Goal: Task Accomplishment & Management: Complete application form

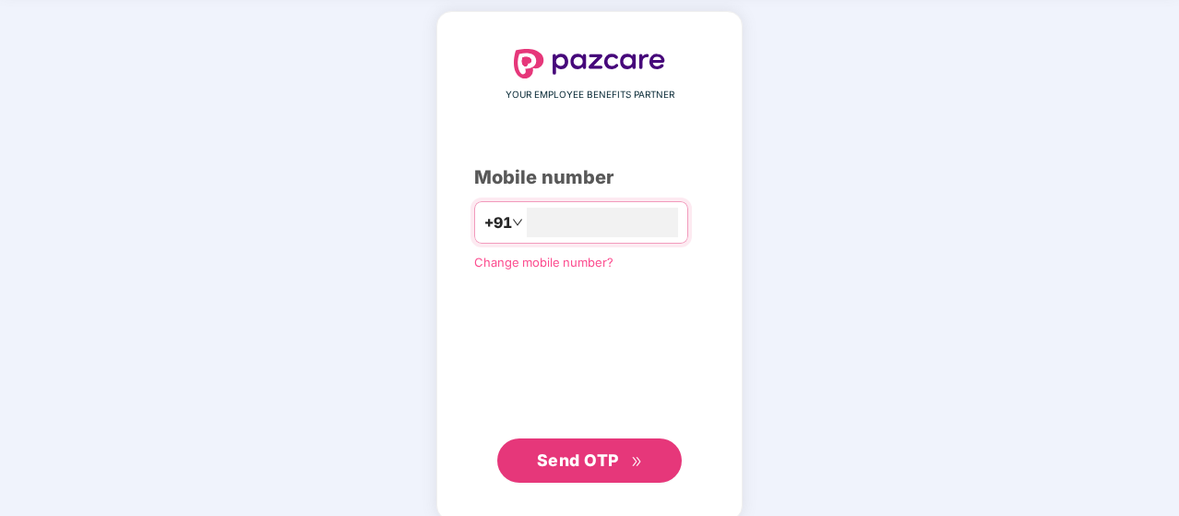
scroll to position [77, 0]
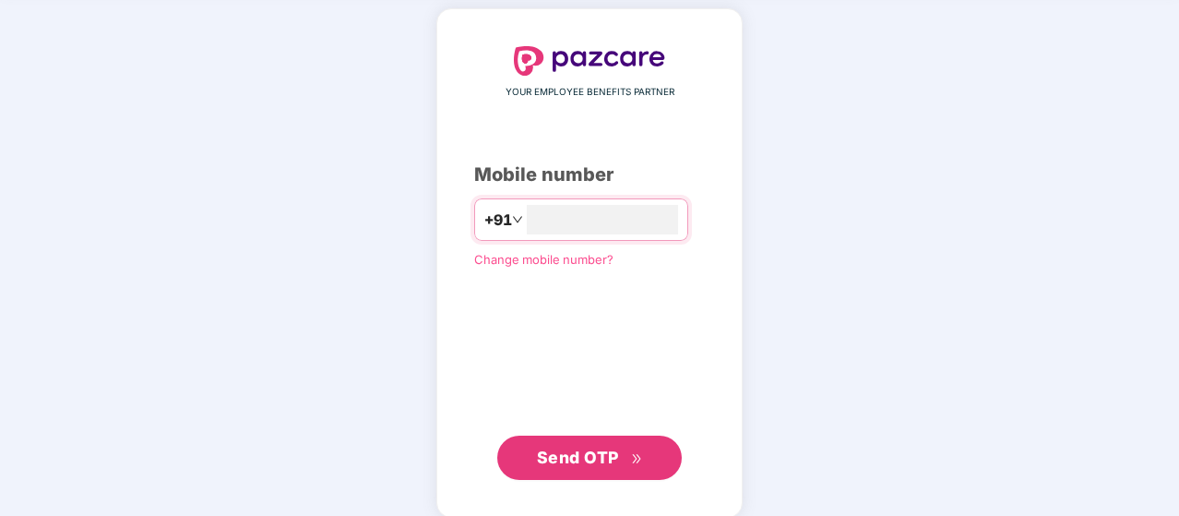
type input "**********"
click at [597, 457] on span "Send OTP" at bounding box center [578, 456] width 82 height 19
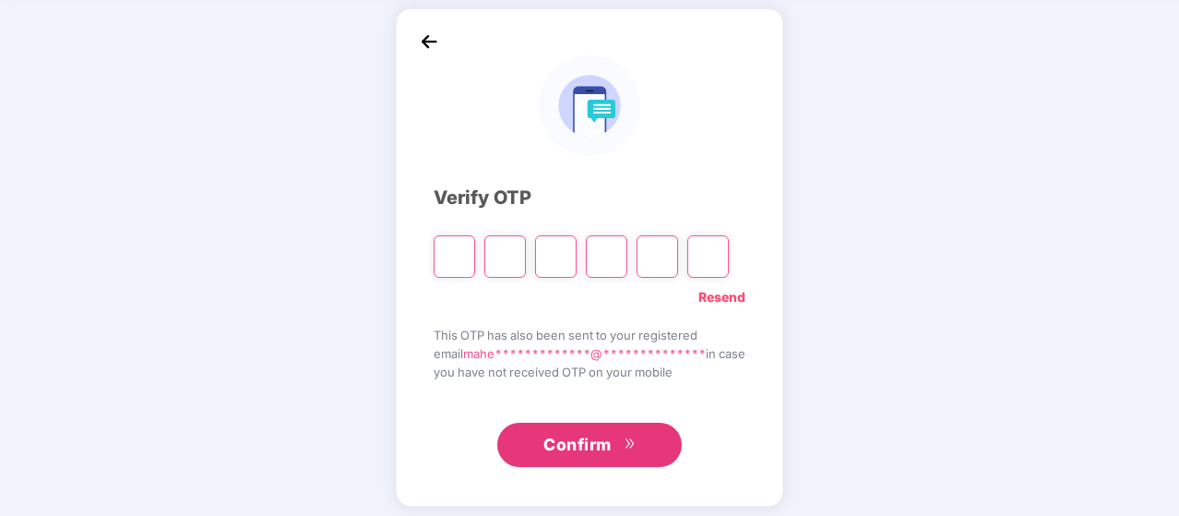
type input "*"
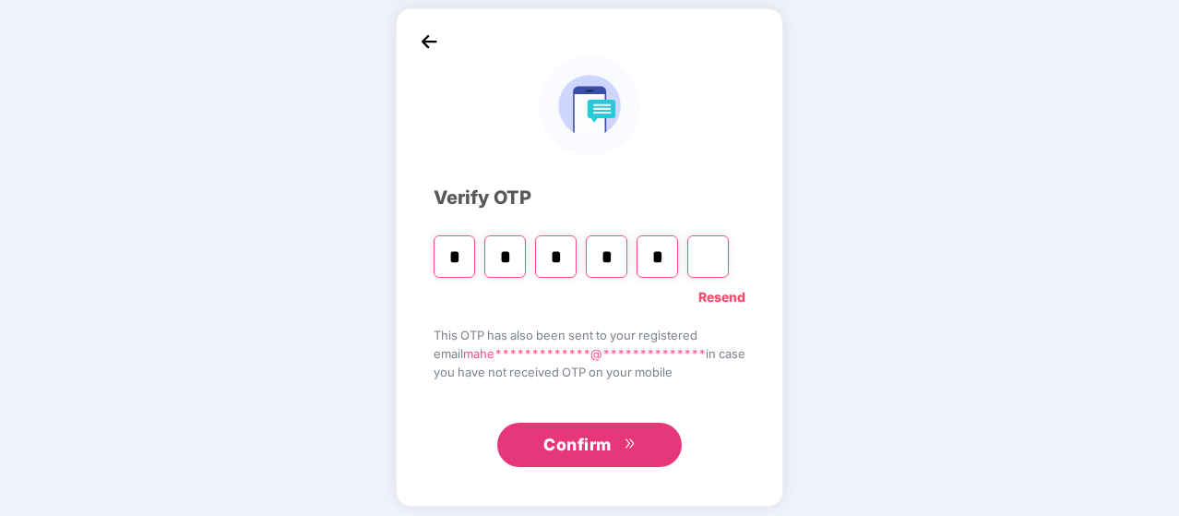
type input "*"
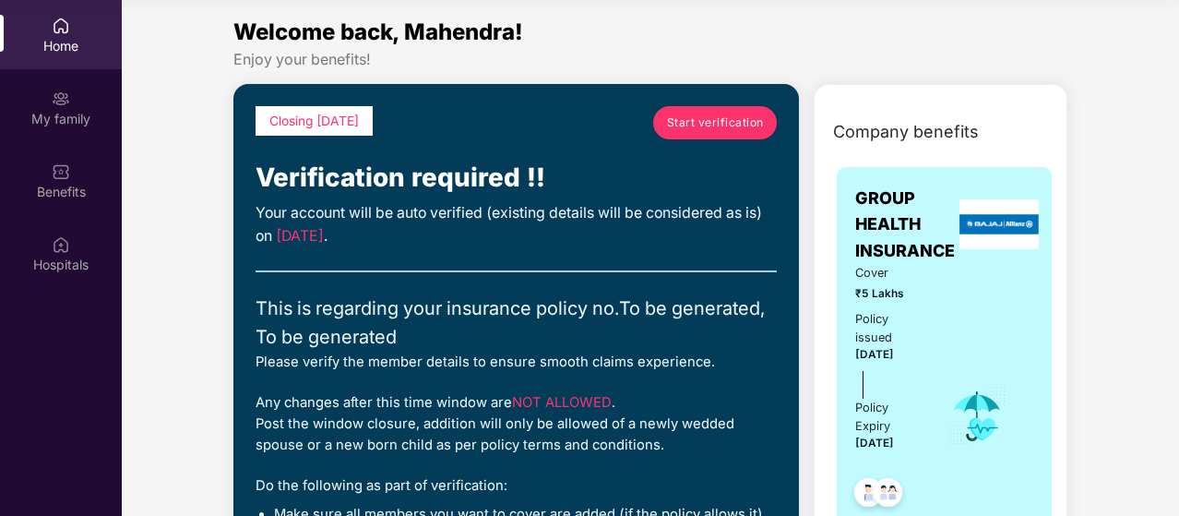
scroll to position [6, 0]
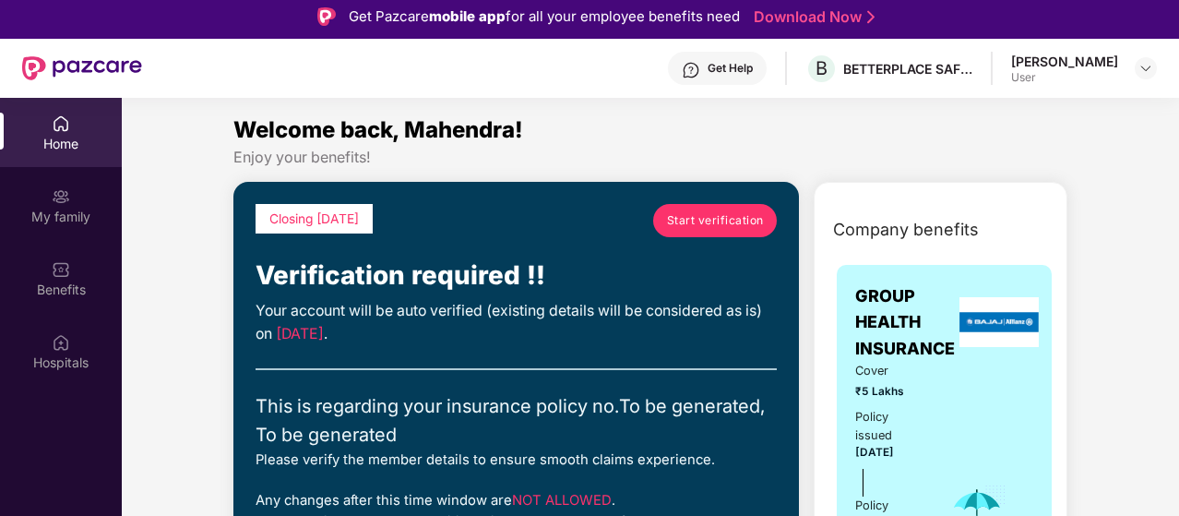
click at [701, 213] on span "Start verification" at bounding box center [715, 220] width 97 height 18
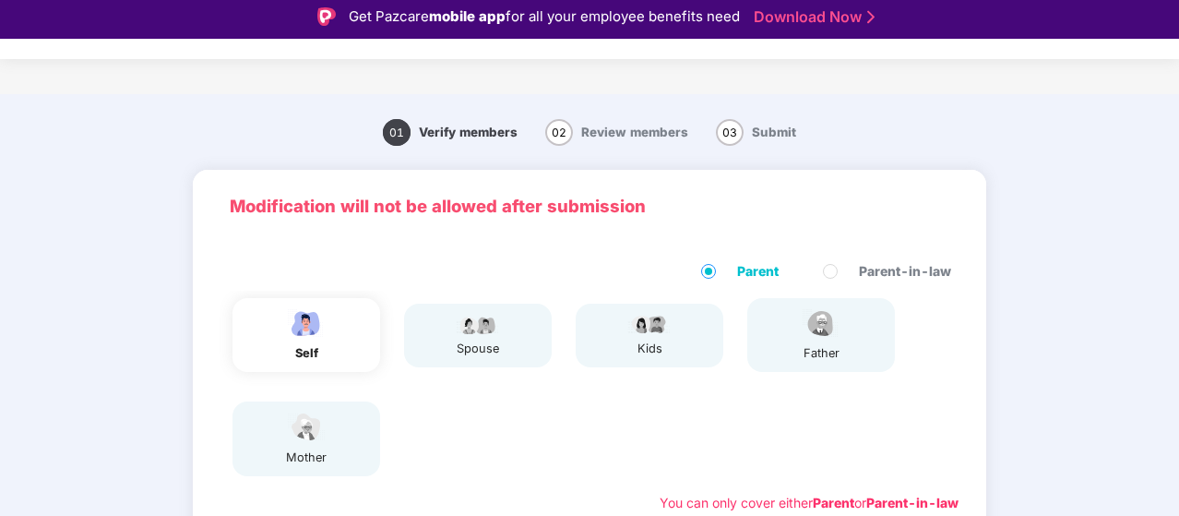
click at [332, 358] on div "self" at bounding box center [306, 335] width 148 height 74
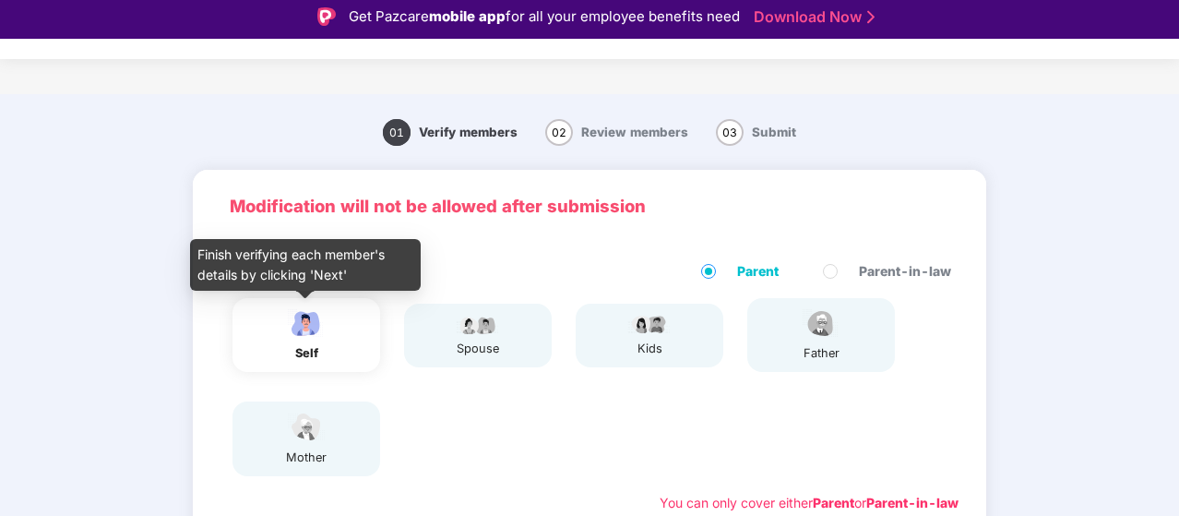
click at [321, 337] on img at bounding box center [306, 323] width 46 height 32
click at [321, 336] on img at bounding box center [306, 323] width 46 height 32
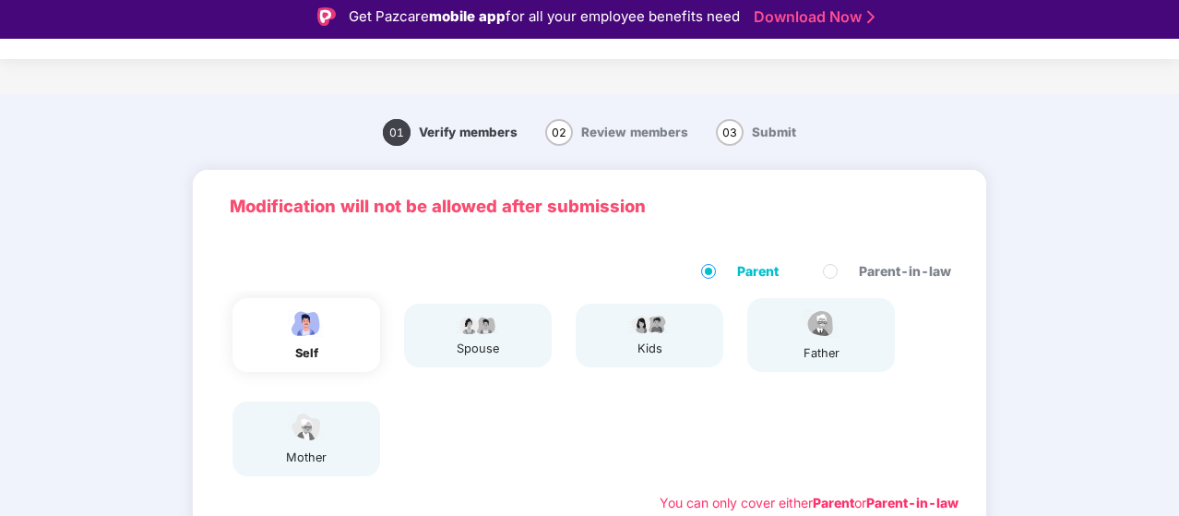
click at [328, 339] on div "self" at bounding box center [306, 335] width 148 height 74
click at [478, 349] on div "spouse" at bounding box center [478, 348] width 46 height 18
click at [647, 326] on img at bounding box center [649, 324] width 46 height 22
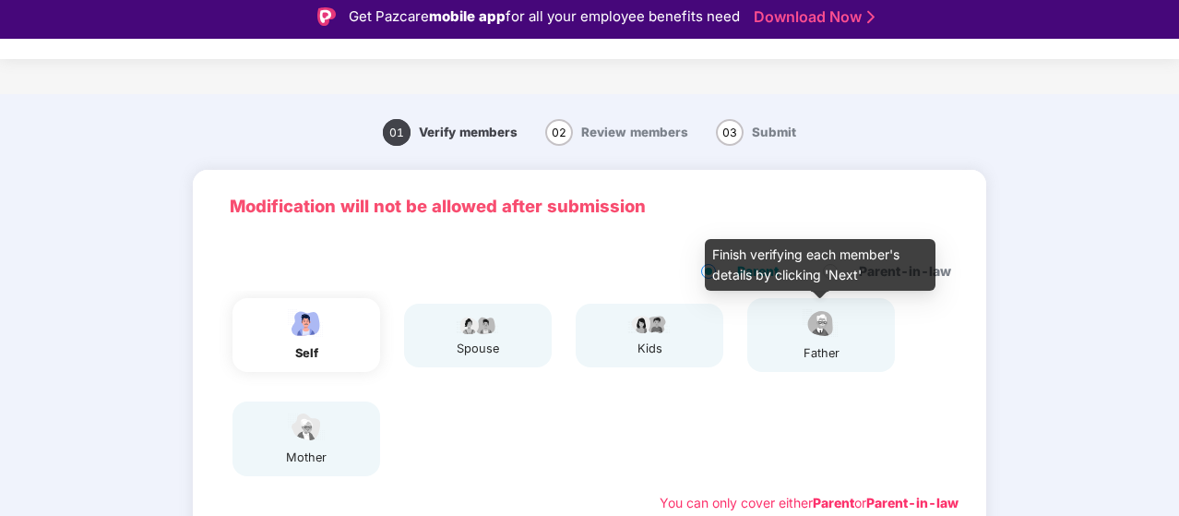
click at [822, 315] on img at bounding box center [821, 323] width 46 height 32
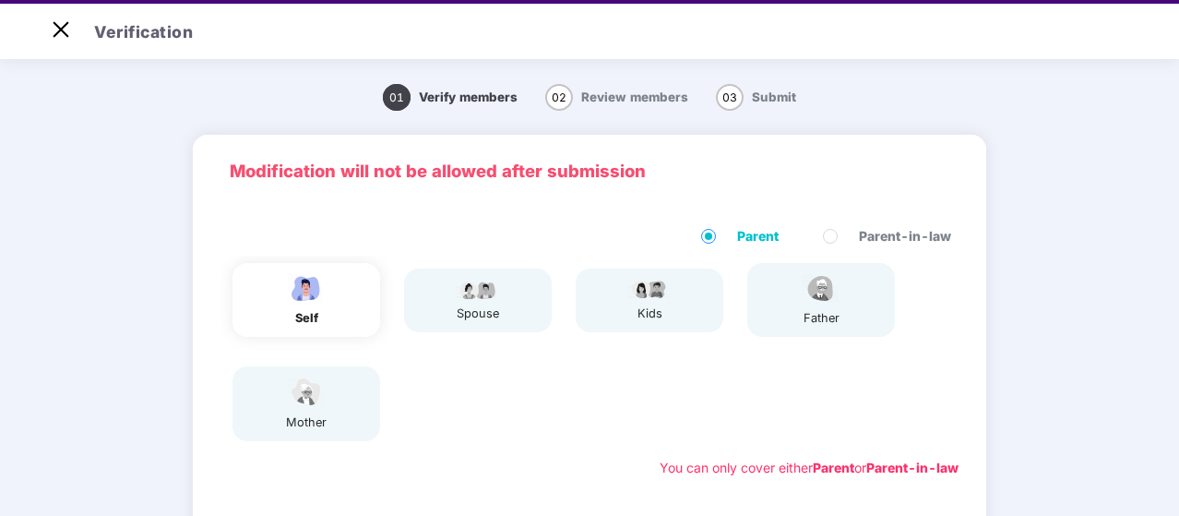
scroll to position [44, 0]
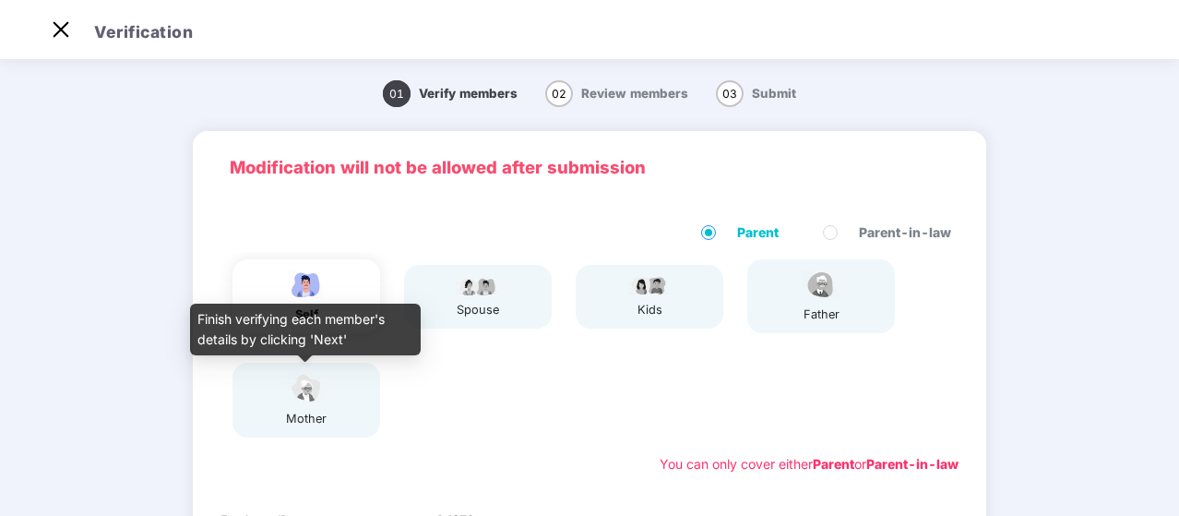
click at [303, 411] on div "mother" at bounding box center [306, 419] width 46 height 18
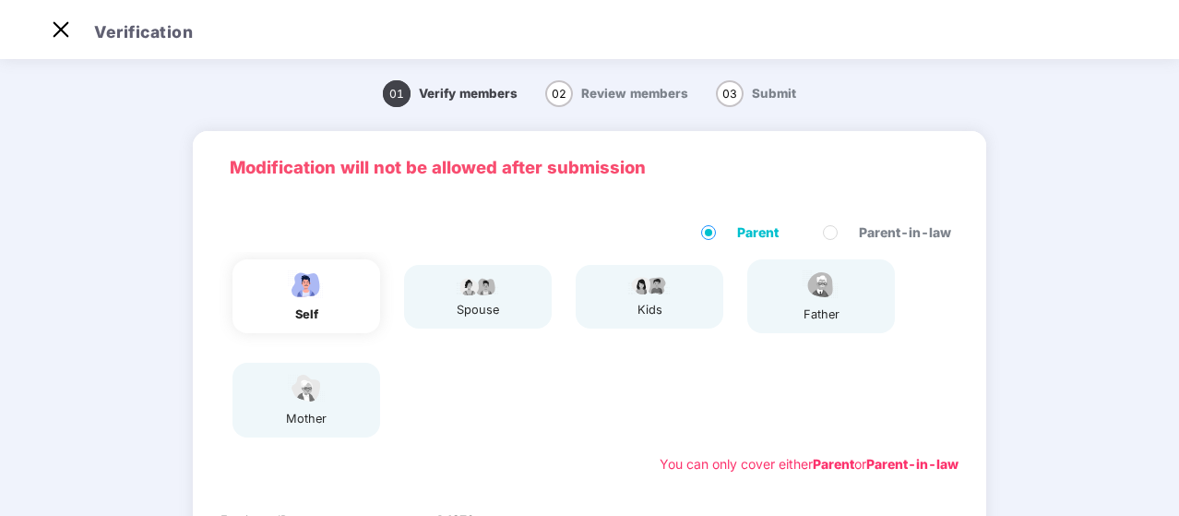
click at [359, 291] on div "self" at bounding box center [306, 296] width 148 height 74
click at [315, 307] on div "self" at bounding box center [306, 314] width 46 height 18
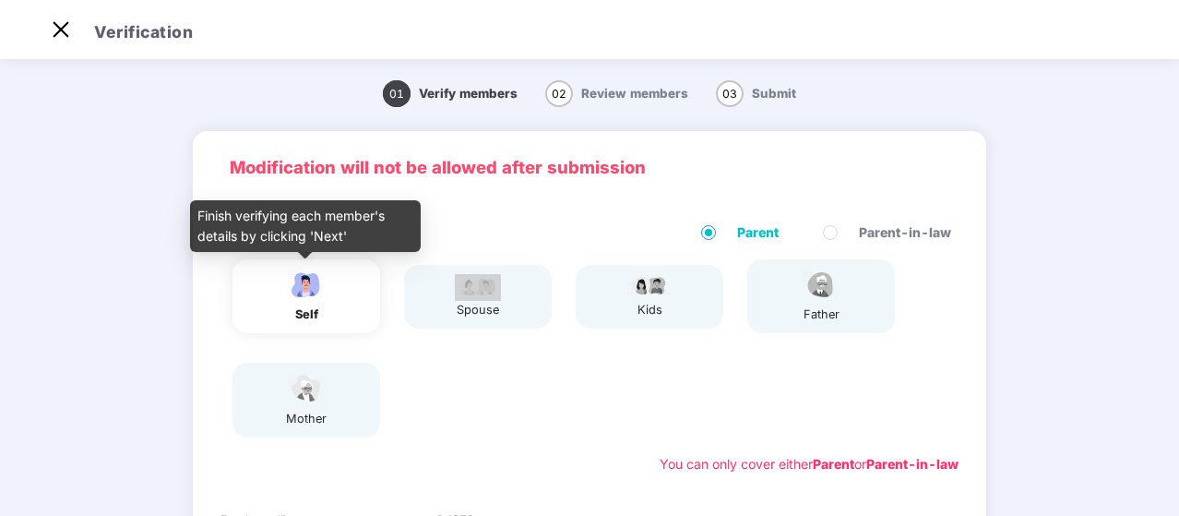
click at [315, 307] on div "self" at bounding box center [306, 314] width 46 height 18
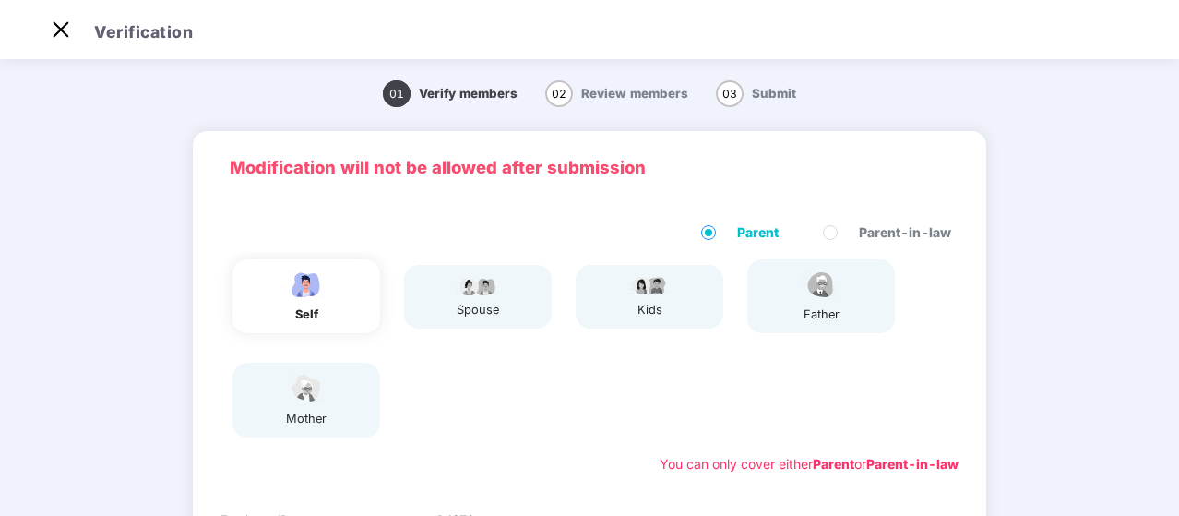
click at [393, 91] on span "01" at bounding box center [397, 93] width 28 height 27
click at [476, 84] on div "01 Verify members" at bounding box center [450, 93] width 135 height 20
click at [560, 94] on span "02" at bounding box center [559, 93] width 28 height 27
click at [721, 79] on div "01 Verify members 02 Review members 03 Submit" at bounding box center [589, 93] width 1179 height 57
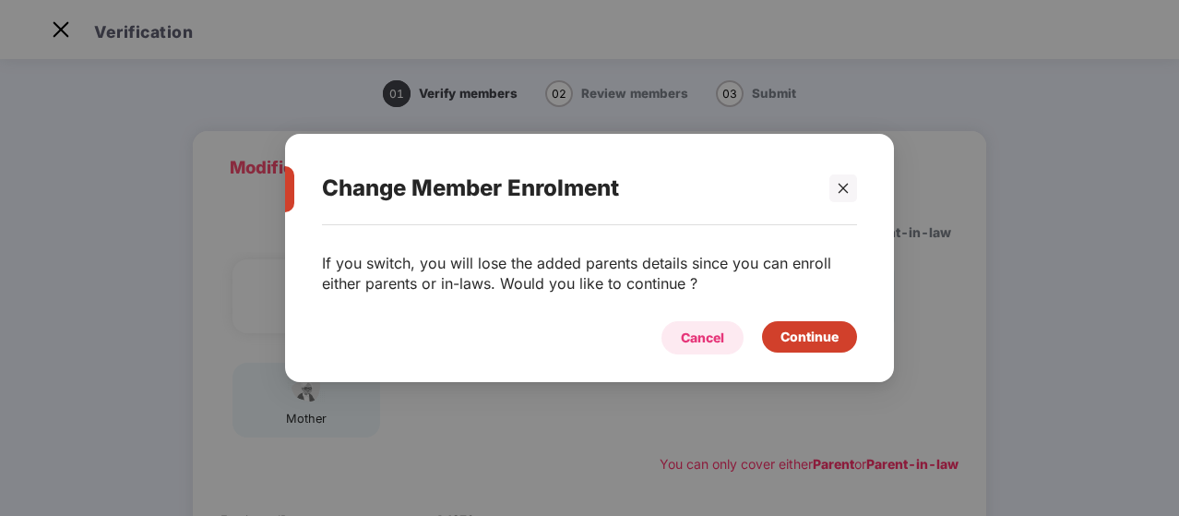
click at [721, 345] on div "Cancel" at bounding box center [702, 337] width 43 height 20
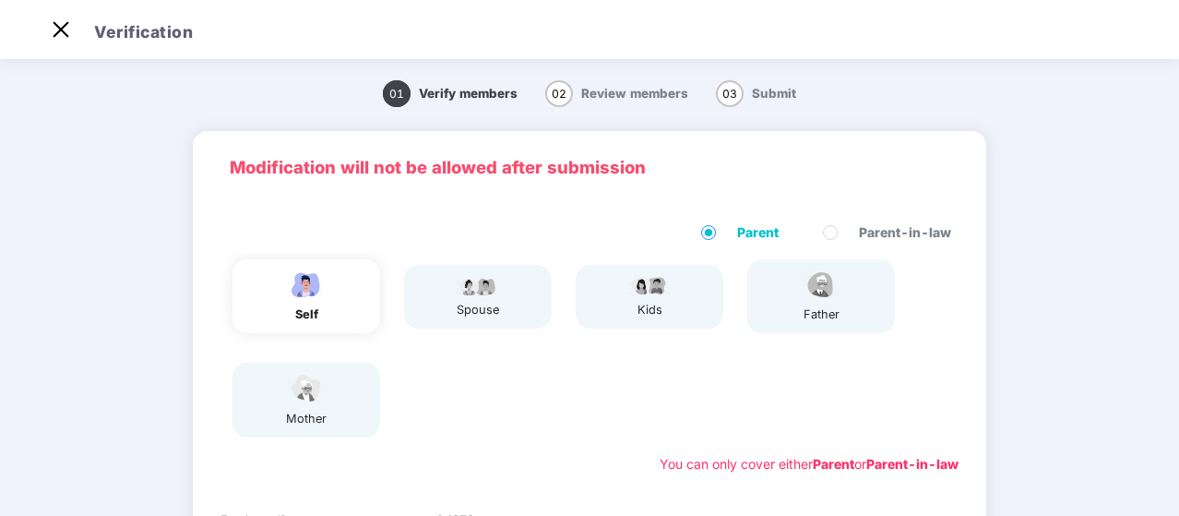
click at [1058, 216] on div "01 Verify members 02 Review members 03 Submit Modification will not be allowed …" at bounding box center [589, 472] width 1179 height 815
click at [1074, 232] on div "01 Verify members 02 Review members 03 Submit Modification will not be allowed …" at bounding box center [589, 472] width 1179 height 815
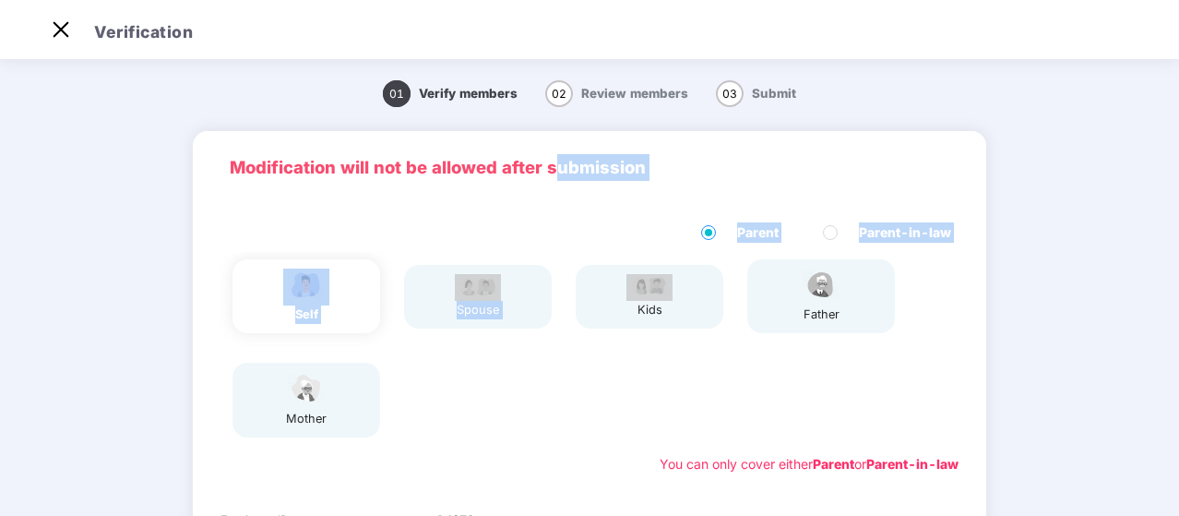
drag, startPoint x: 555, startPoint y: 195, endPoint x: 590, endPoint y: 266, distance: 79.2
click at [579, 267] on div "Modification will not be allowed after submission Parent Parent-in-law self spo…" at bounding box center [589, 431] width 793 height 600
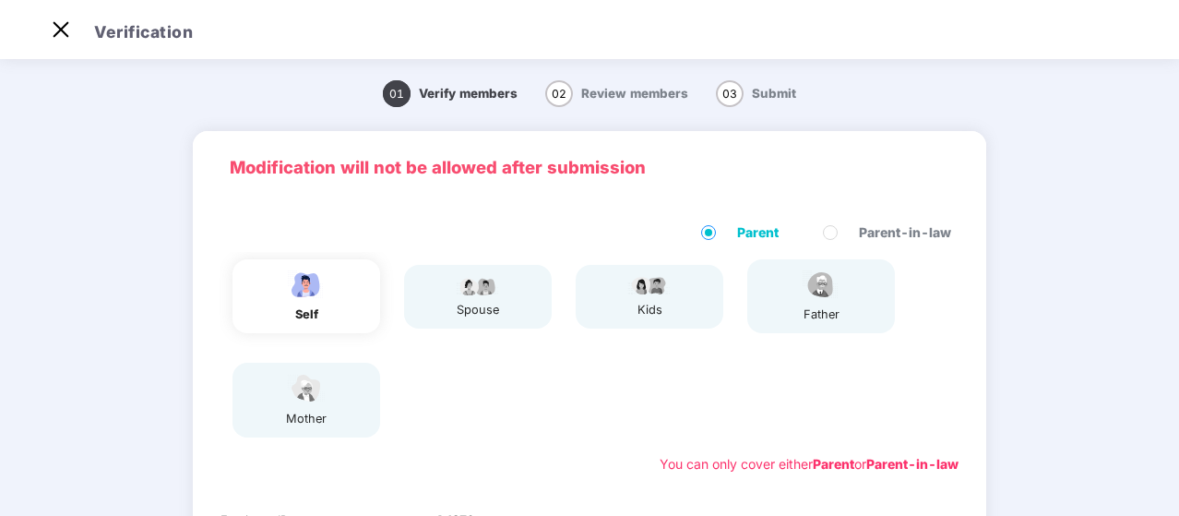
click at [911, 355] on div "self spouse kids father mother" at bounding box center [589, 348] width 753 height 193
drag, startPoint x: 1175, startPoint y: 75, endPoint x: 1166, endPoint y: 137, distance: 63.4
click at [1175, 159] on div "01 Verify members 02 Review members 03 Submit Modification will not be allowed …" at bounding box center [589, 472] width 1179 height 815
click at [1175, 386] on div "01 Verify members 02 Review members 03 Submit Modification will not be allowed …" at bounding box center [589, 472] width 1179 height 815
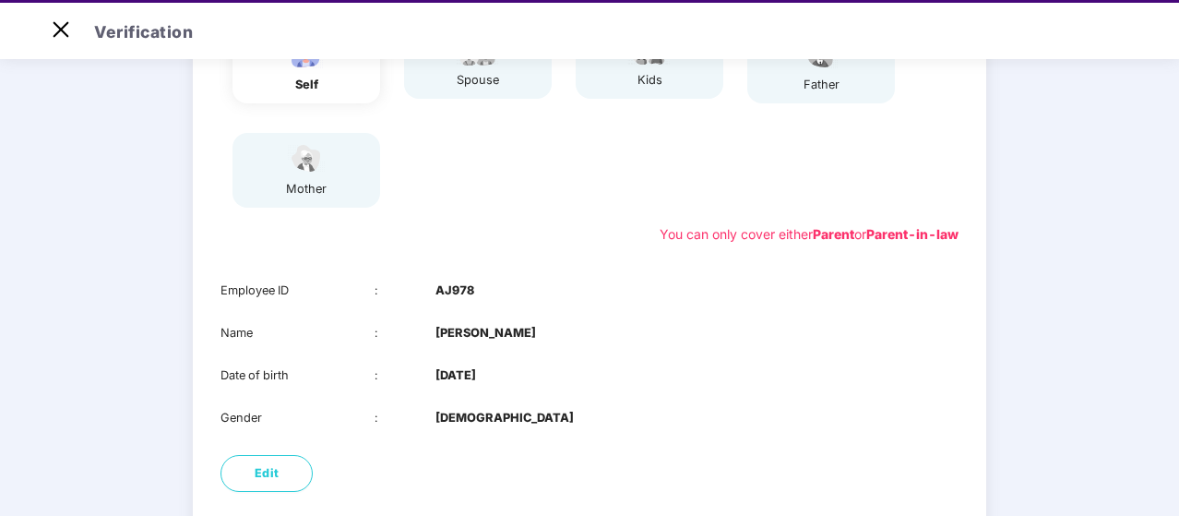
scroll to position [264, 0]
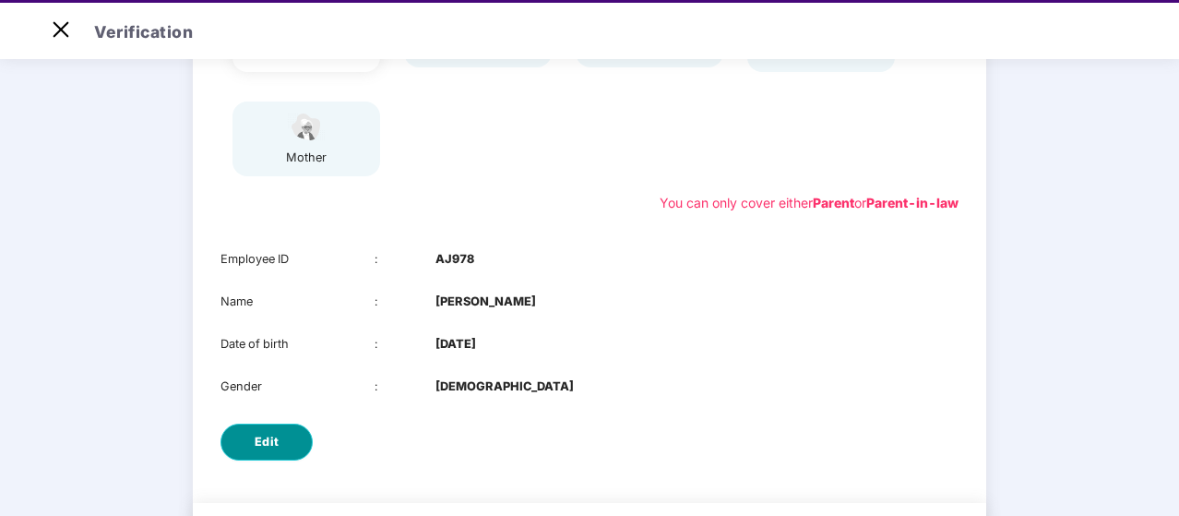
click at [247, 441] on button "Edit" at bounding box center [266, 441] width 92 height 37
select select "****"
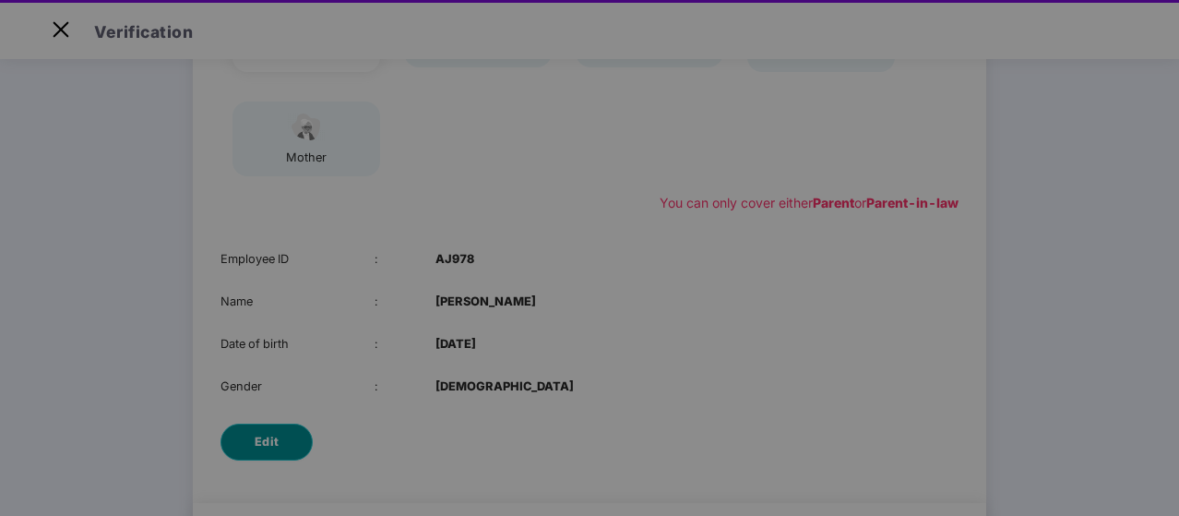
scroll to position [0, 0]
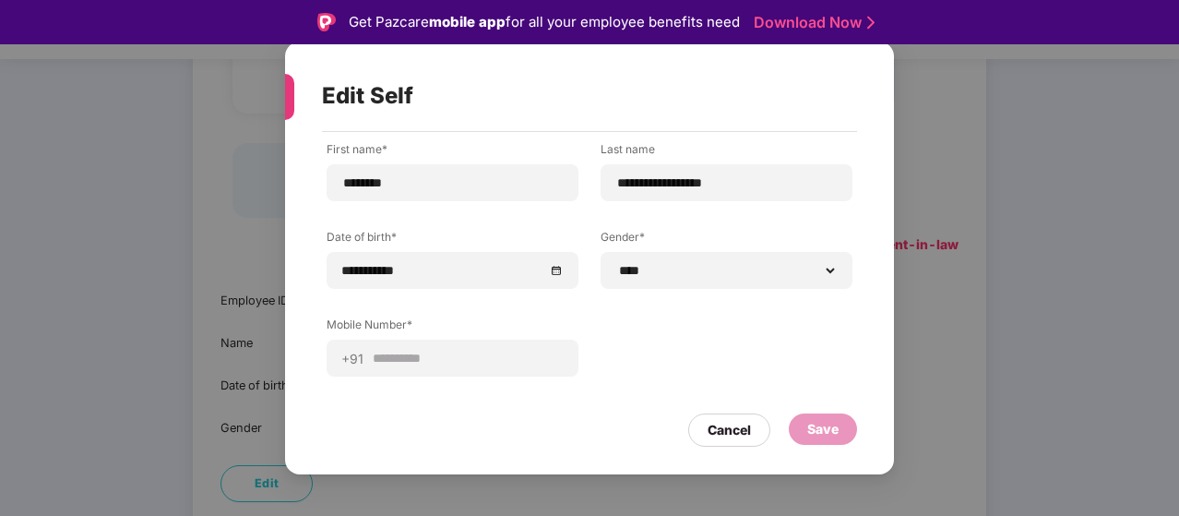
click at [835, 435] on div "Save" at bounding box center [822, 429] width 31 height 20
click at [676, 368] on div "**********" at bounding box center [590, 272] width 526 height 263
click at [838, 431] on div "Save" at bounding box center [822, 429] width 31 height 20
click at [290, 103] on div at bounding box center [285, 97] width 18 height 46
drag, startPoint x: 504, startPoint y: 88, endPoint x: 657, endPoint y: 147, distance: 164.1
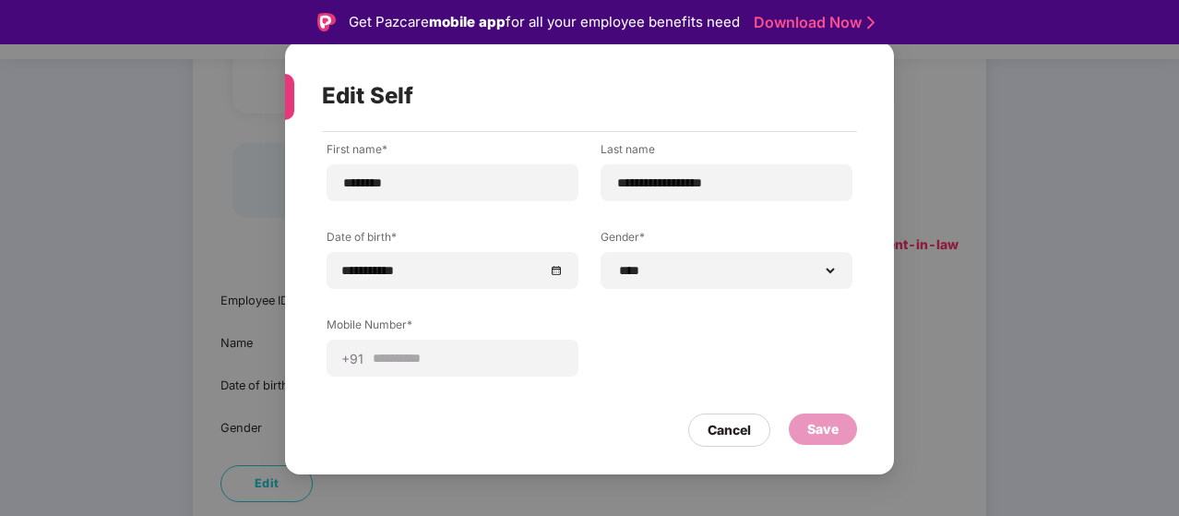
click at [504, 89] on div "Edit Self" at bounding box center [567, 96] width 491 height 72
click at [815, 431] on div "Save" at bounding box center [822, 429] width 31 height 20
click at [823, 433] on div "Save" at bounding box center [822, 429] width 31 height 20
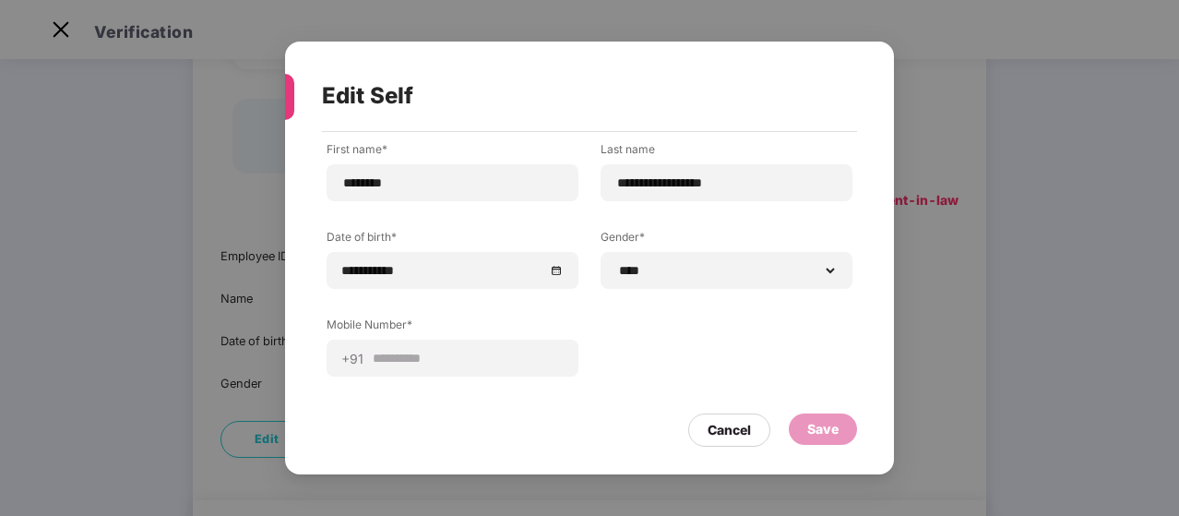
click at [799, 435] on div "Save" at bounding box center [823, 428] width 68 height 31
click at [735, 435] on div "Cancel" at bounding box center [729, 430] width 43 height 20
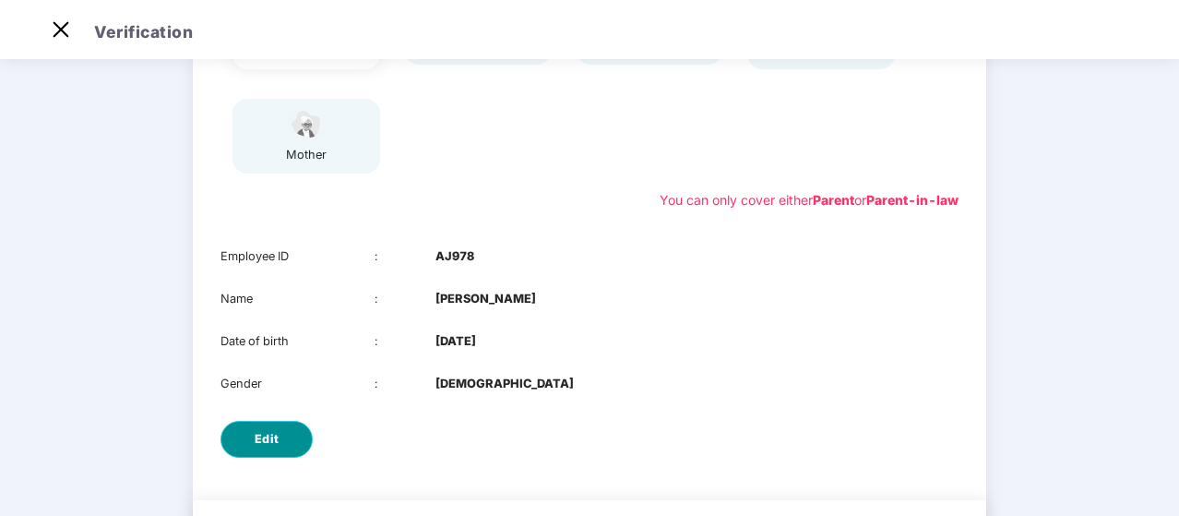
click at [248, 446] on button "Edit" at bounding box center [266, 439] width 92 height 37
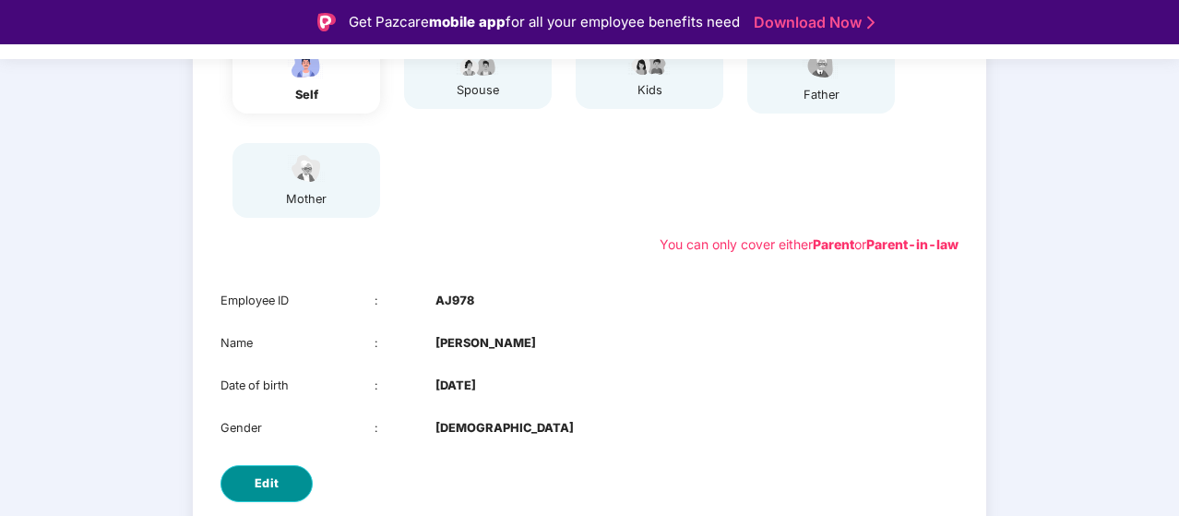
select select "****"
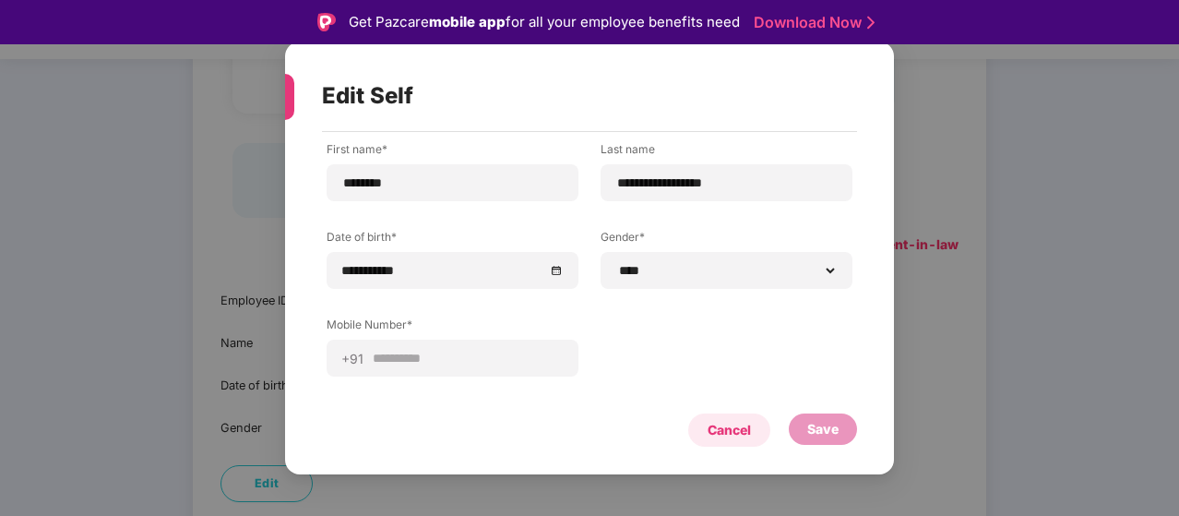
click at [752, 434] on div "Cancel" at bounding box center [729, 429] width 82 height 33
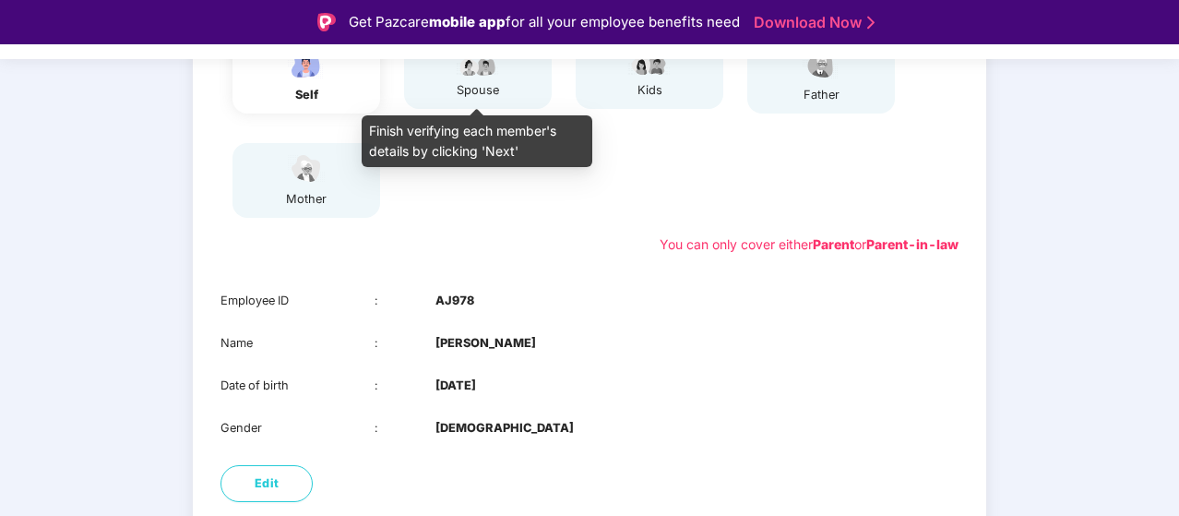
click at [498, 86] on div "spouse" at bounding box center [478, 90] width 46 height 18
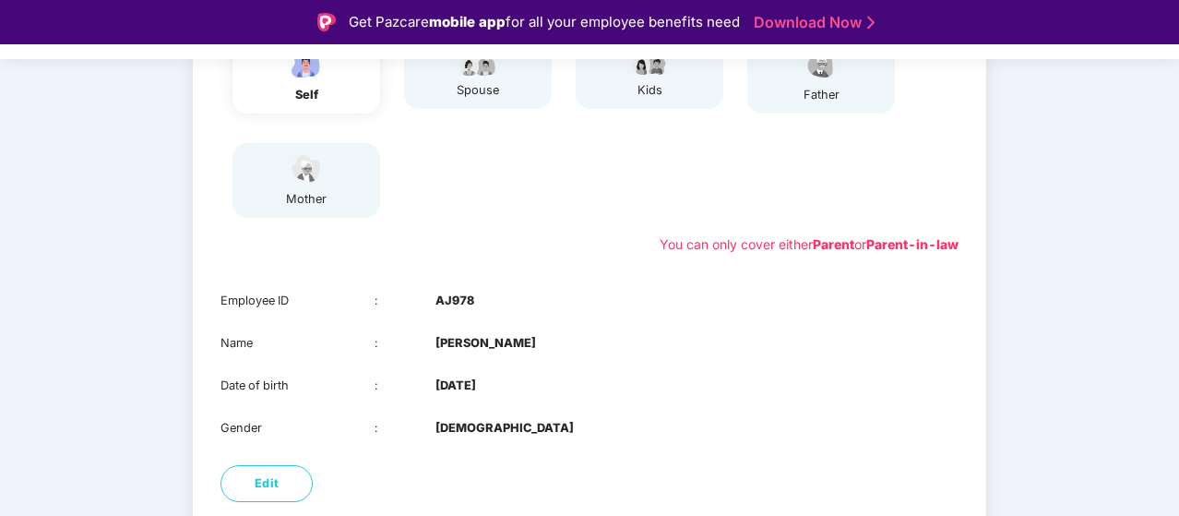
click at [500, 82] on div "spouse" at bounding box center [478, 77] width 148 height 64
click at [500, 81] on div "spouse" at bounding box center [478, 77] width 148 height 64
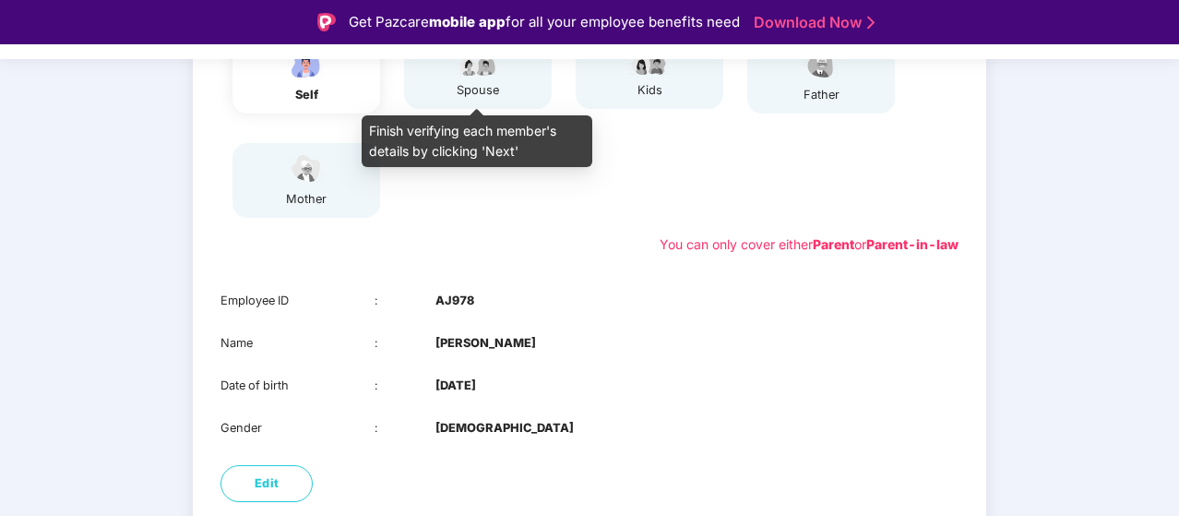
click at [488, 69] on img at bounding box center [478, 65] width 46 height 22
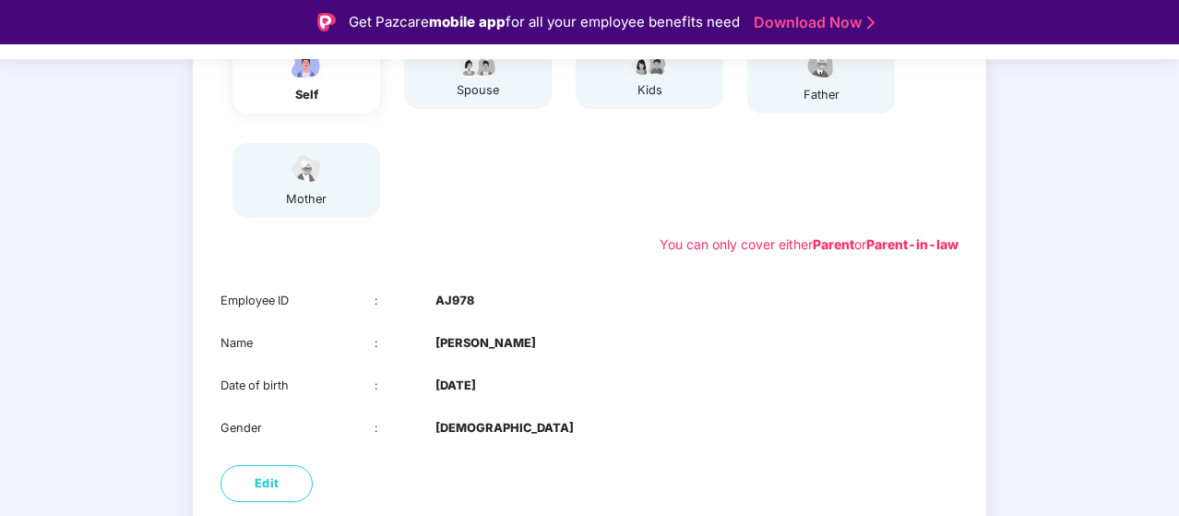
click at [601, 73] on div "kids" at bounding box center [650, 77] width 148 height 64
click at [509, 82] on div "spouse" at bounding box center [478, 77] width 148 height 64
click at [324, 92] on div "self" at bounding box center [306, 95] width 46 height 18
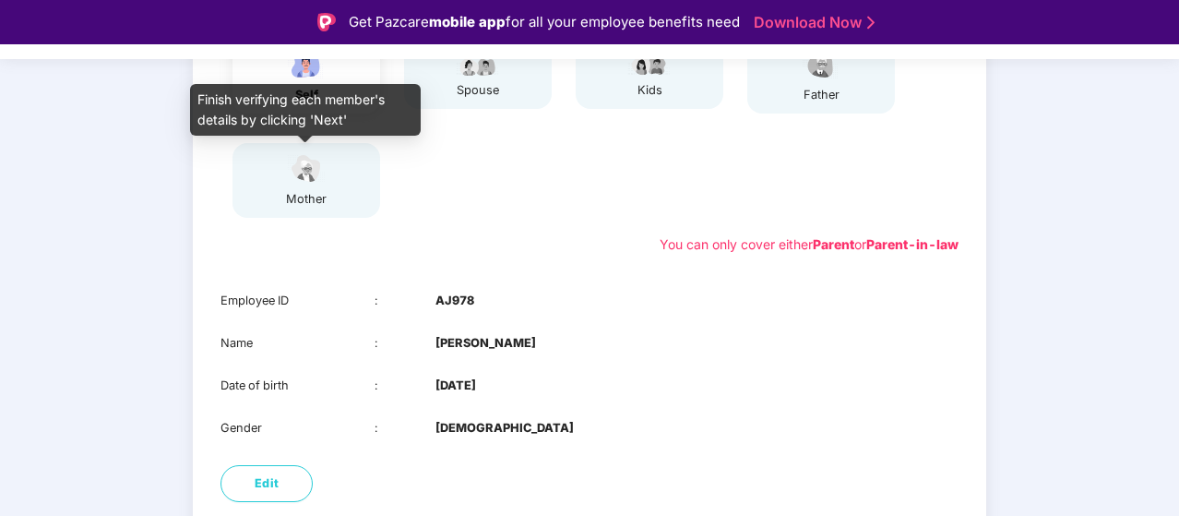
click at [325, 196] on div "mother" at bounding box center [306, 199] width 46 height 18
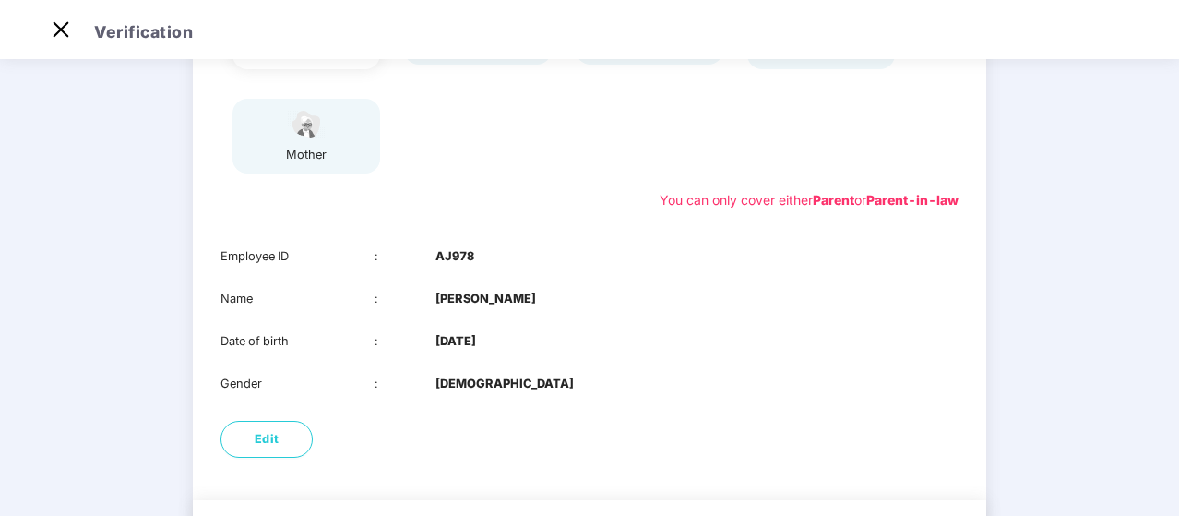
scroll to position [42, 0]
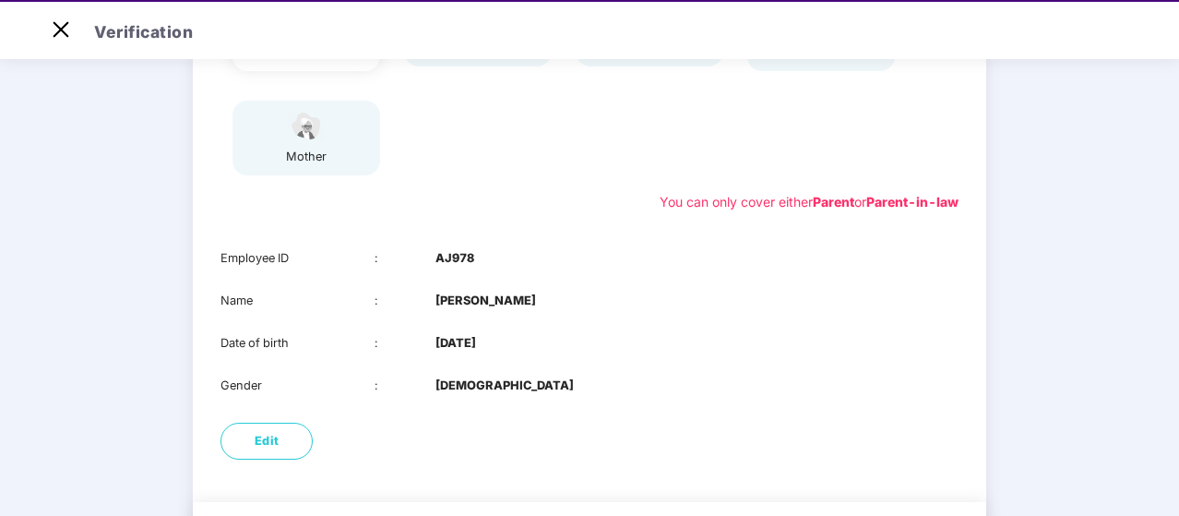
click at [1175, 494] on div "01 Verify members 02 Review members 03 Submit Modification will not be allowed …" at bounding box center [589, 210] width 1179 height 815
drag, startPoint x: 1176, startPoint y: 438, endPoint x: 1180, endPoint y: 477, distance: 38.9
click at [1178, 473] on html "Get Pazcare mobile app for all your employee benefits need Download Now Verific…" at bounding box center [589, 216] width 1179 height 516
click at [1127, 505] on div "01 Verify members 02 Review members 03 Submit Modification will not be allowed …" at bounding box center [589, 210] width 1179 height 815
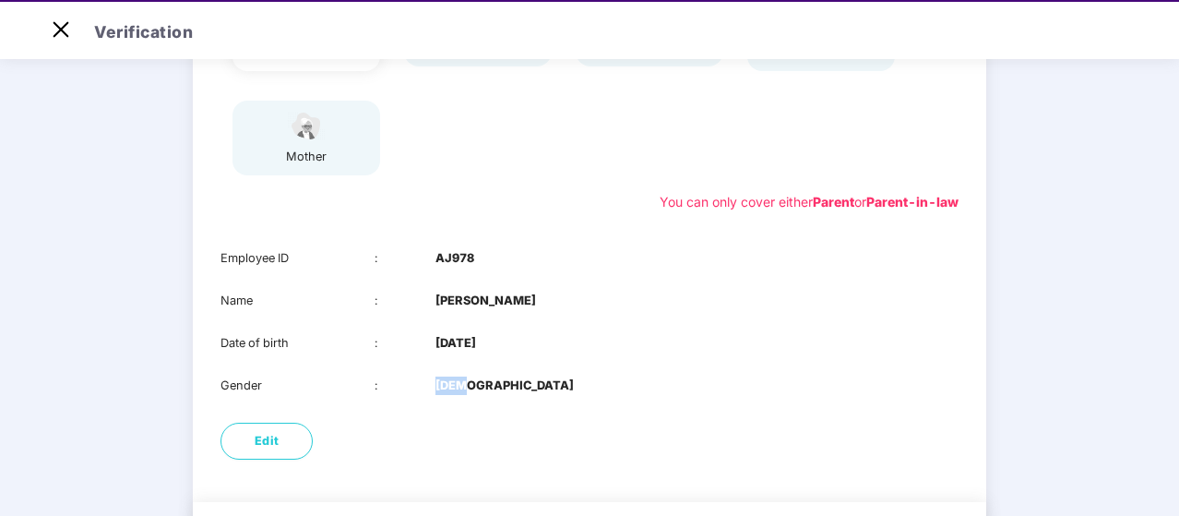
scroll to position [44, 0]
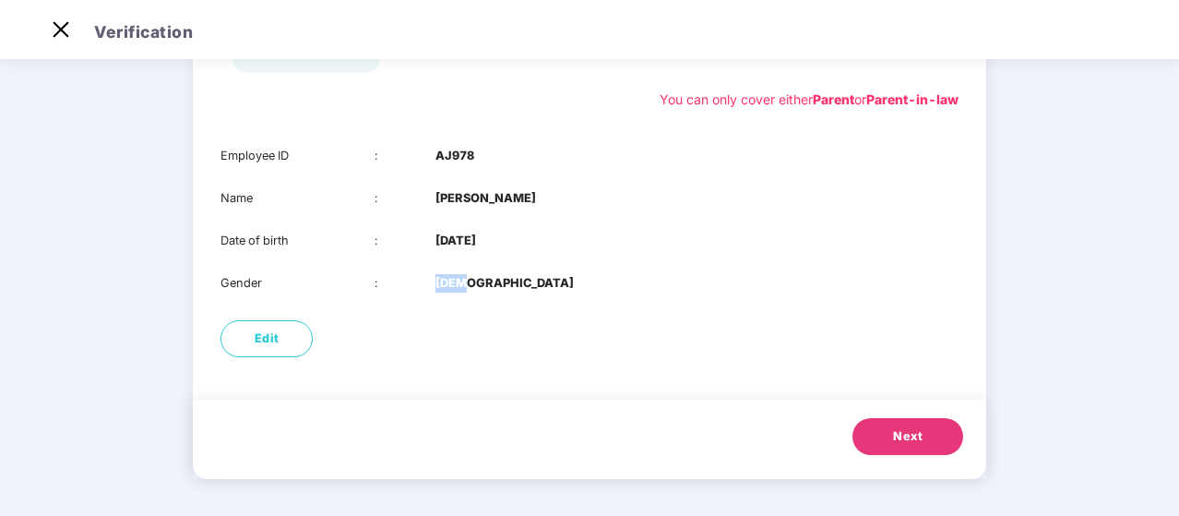
drag, startPoint x: 408, startPoint y: 372, endPoint x: 738, endPoint y: 438, distance: 336.9
click at [576, 471] on html "Get Pazcare mobile app for all your employee benefits need Download Now Verific…" at bounding box center [589, 214] width 1179 height 516
click at [875, 440] on button "Next" at bounding box center [907, 436] width 111 height 37
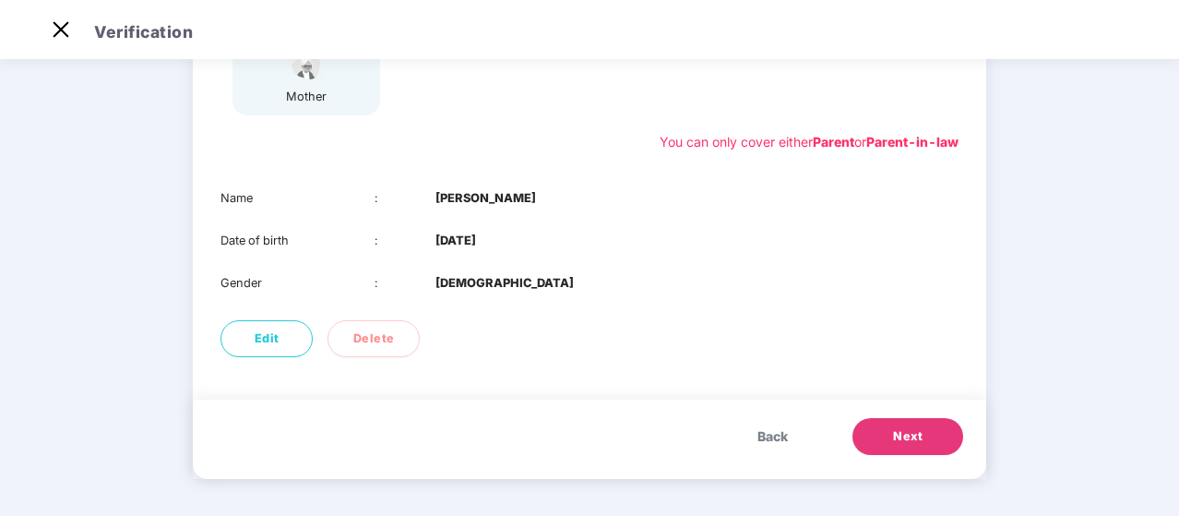
scroll to position [0, 0]
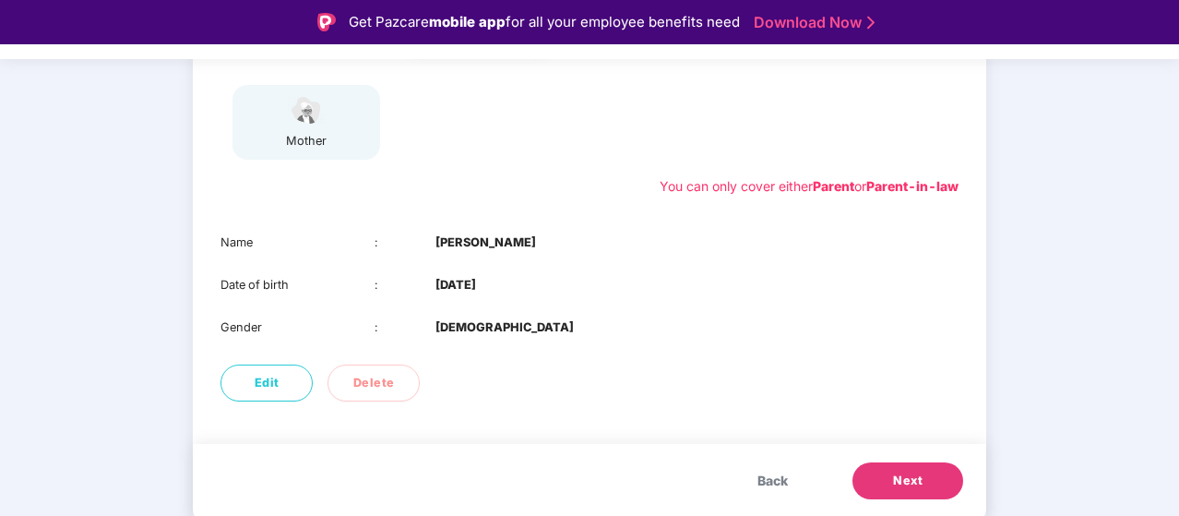
click at [913, 481] on span "Next" at bounding box center [908, 480] width 30 height 18
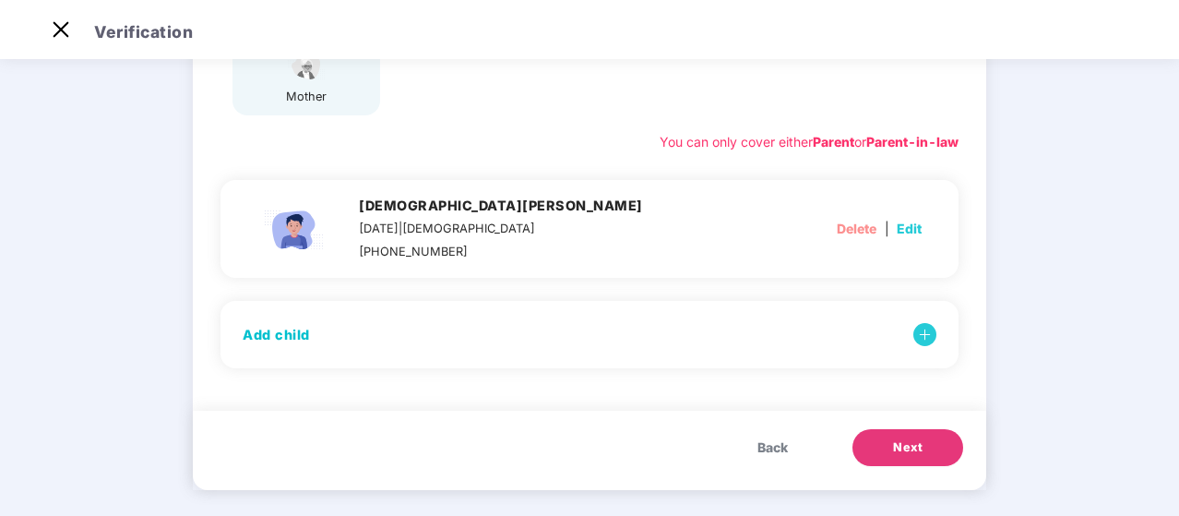
scroll to position [333, 0]
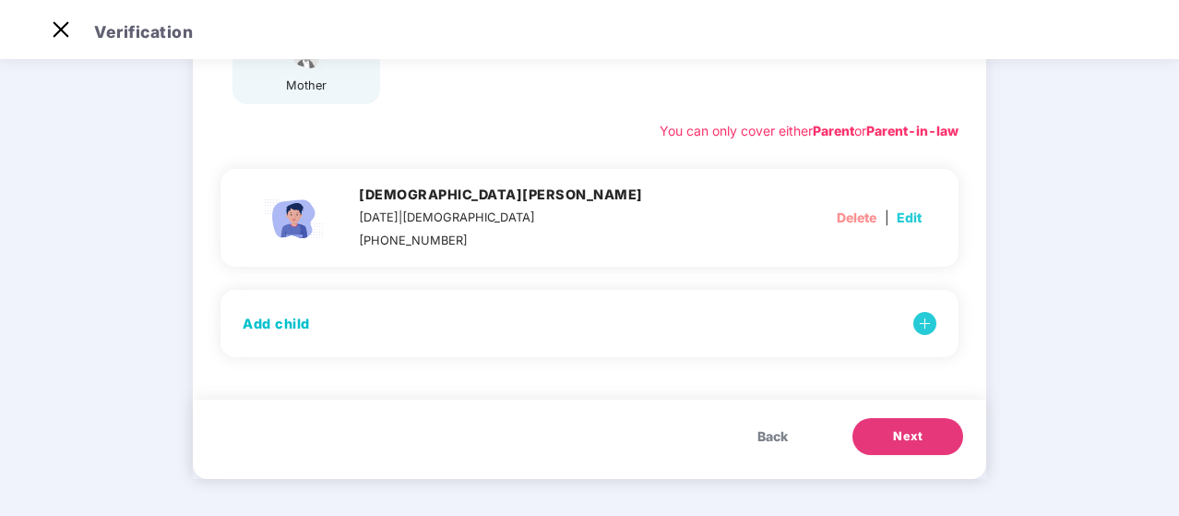
click at [902, 436] on span "Next" at bounding box center [908, 436] width 30 height 18
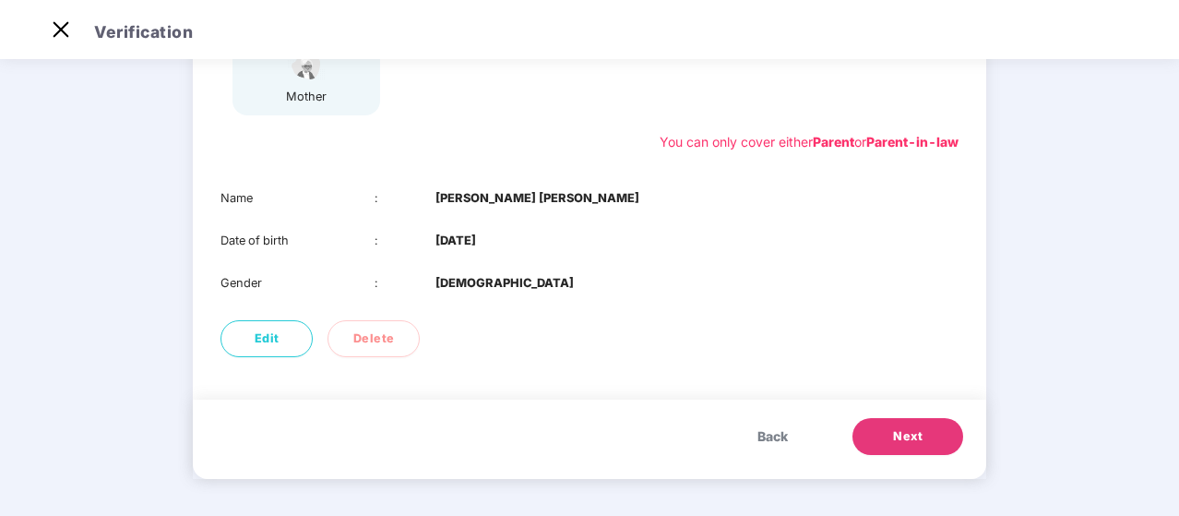
click at [902, 436] on span "Next" at bounding box center [908, 436] width 30 height 18
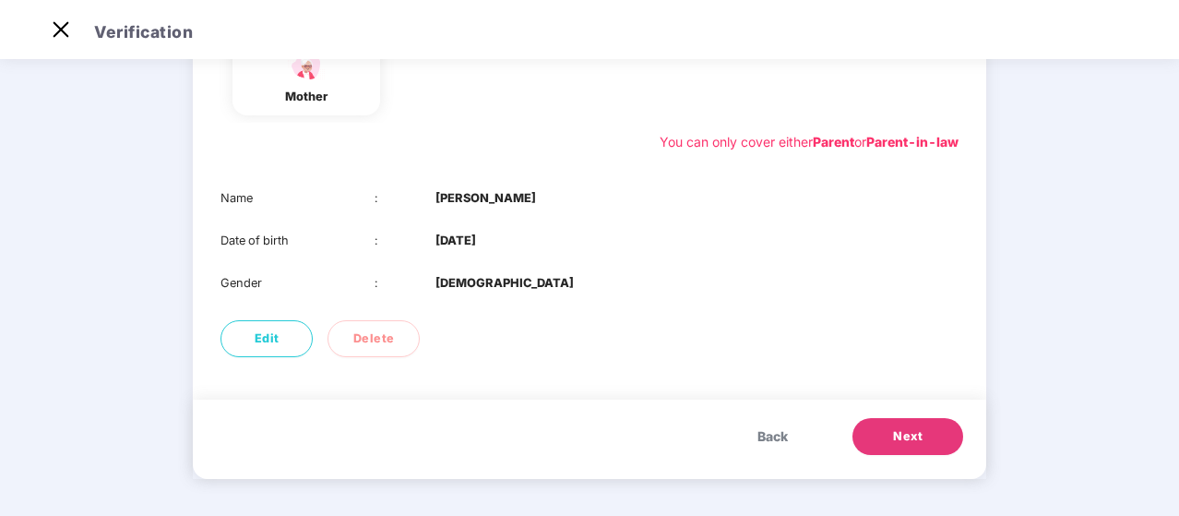
click at [902, 436] on span "Next" at bounding box center [908, 436] width 30 height 18
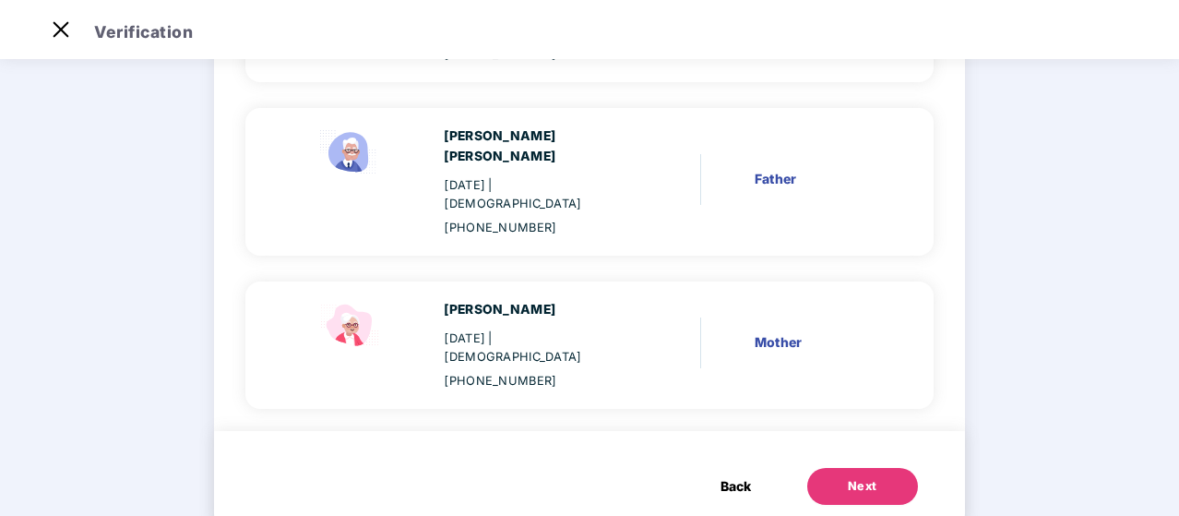
scroll to position [631, 0]
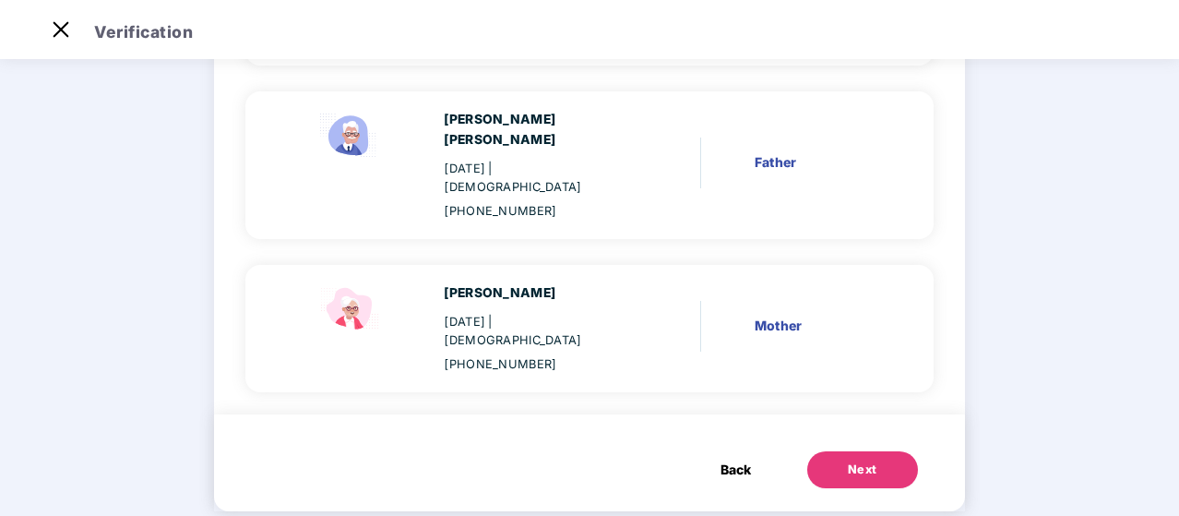
click at [848, 460] on div "Next" at bounding box center [863, 469] width 30 height 18
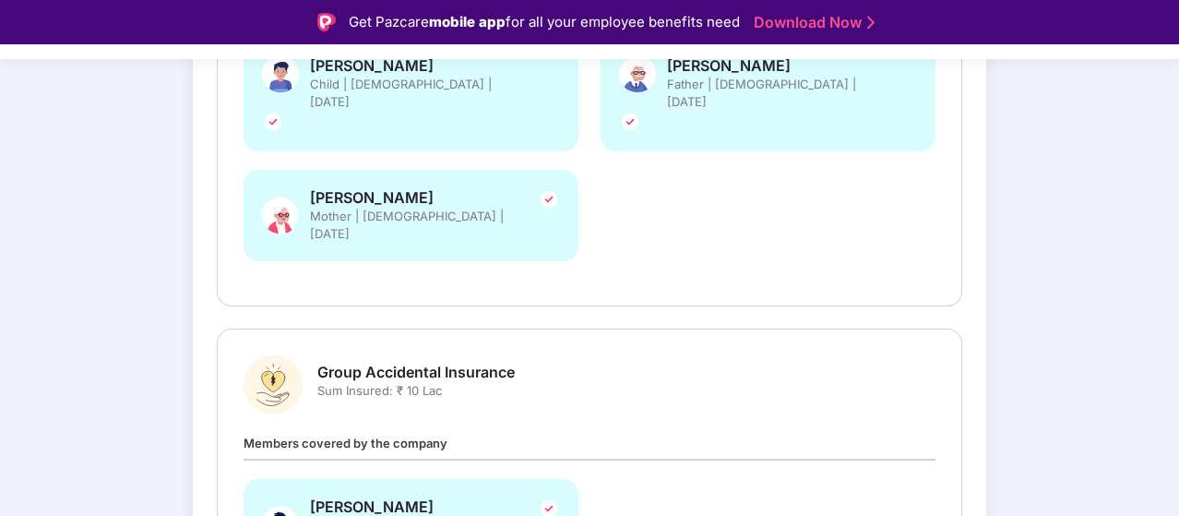
scroll to position [650, 0]
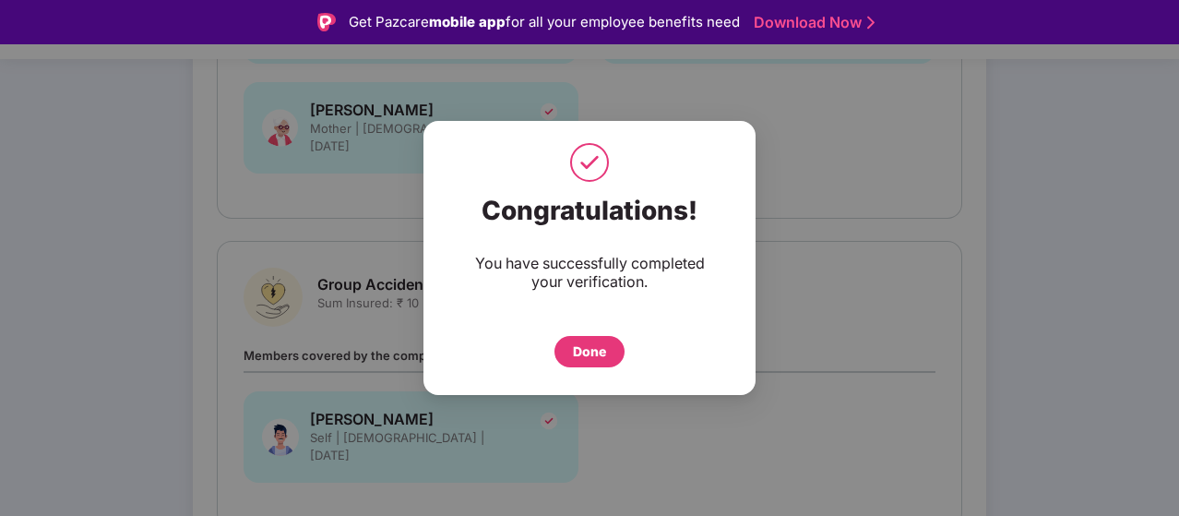
click at [592, 361] on div "Done" at bounding box center [589, 351] width 70 height 31
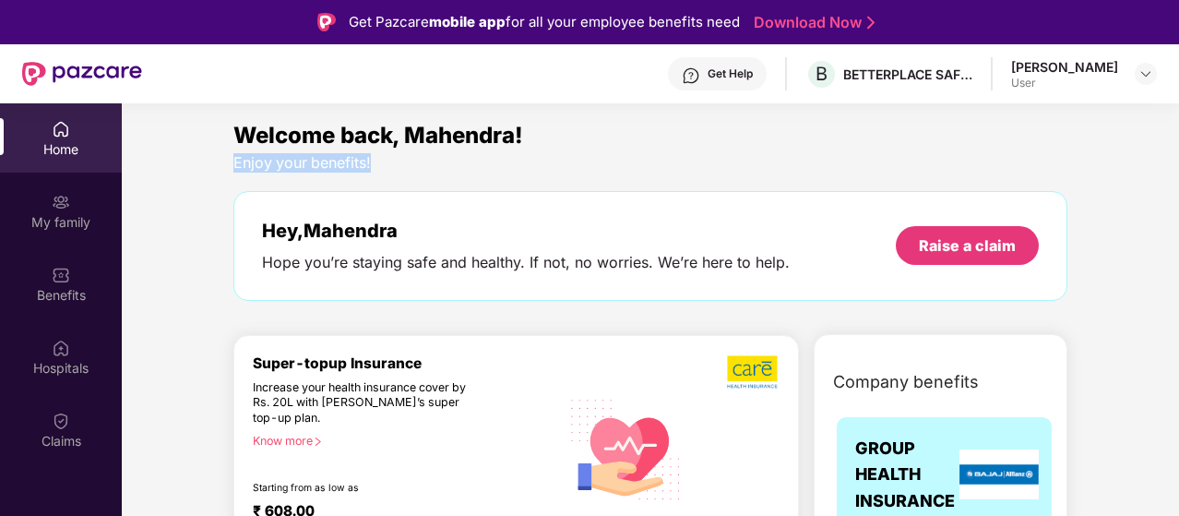
drag, startPoint x: 1174, startPoint y: 149, endPoint x: 1180, endPoint y: 140, distance: 10.0
click at [1178, 148] on html "Get Pazcare mobile app for all your employee benefits need Download Now Get Hel…" at bounding box center [589, 258] width 1179 height 516
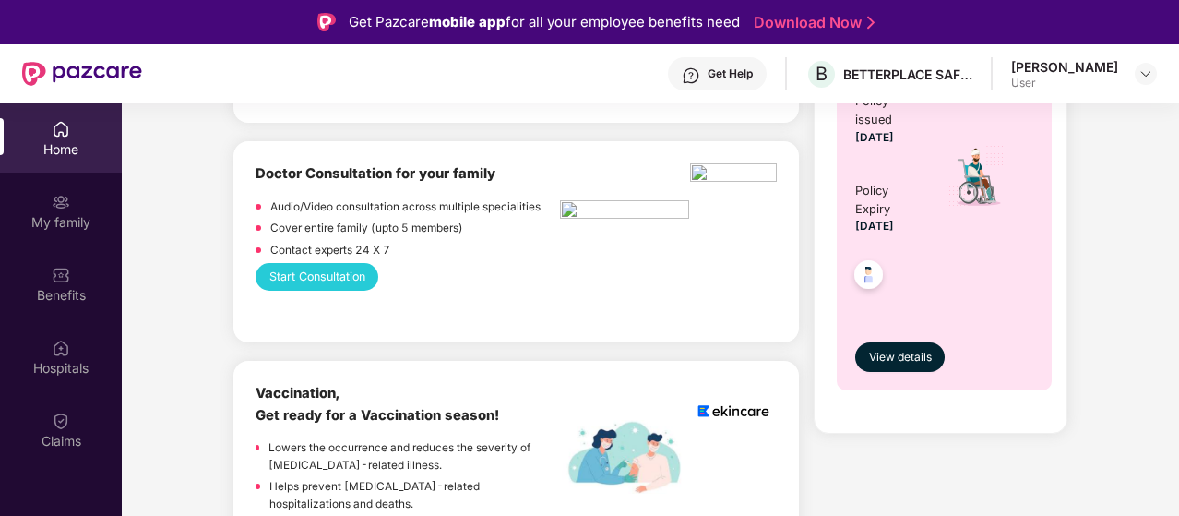
scroll to position [893, 0]
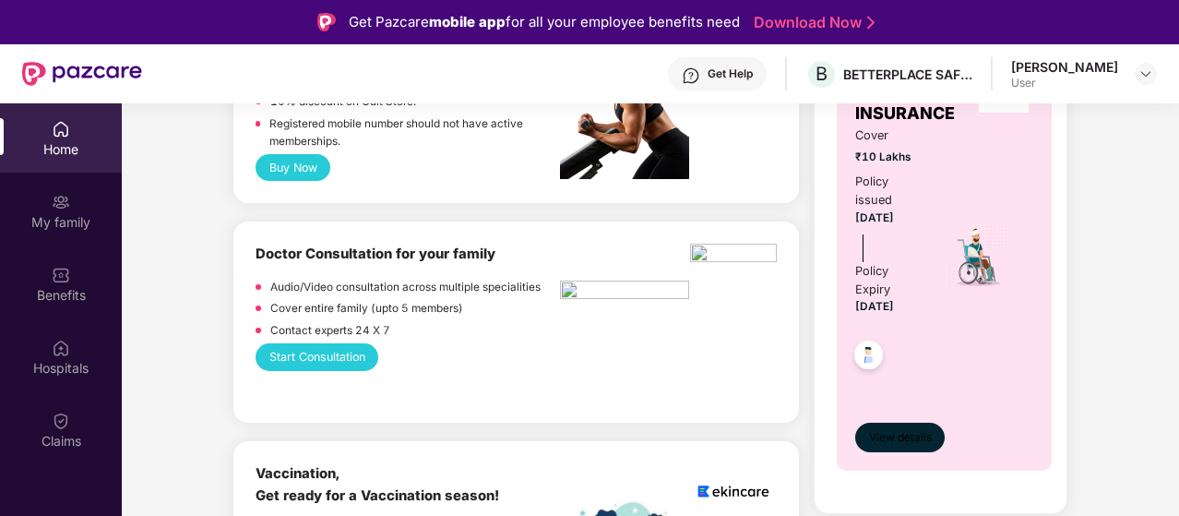
click at [918, 436] on span "View details" at bounding box center [900, 438] width 63 height 18
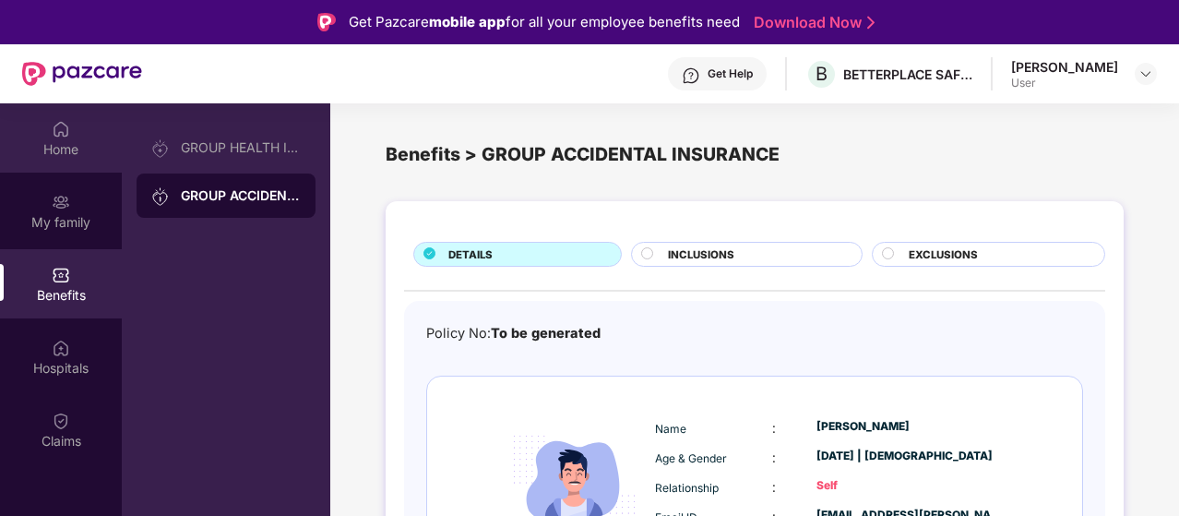
click at [51, 156] on div "Home" at bounding box center [61, 149] width 122 height 18
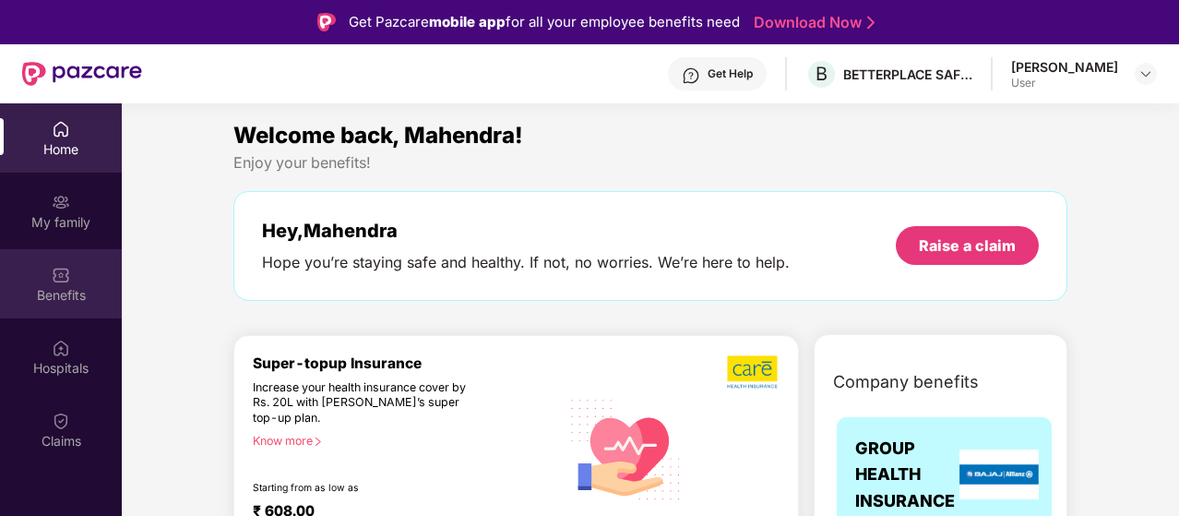
click at [63, 286] on div "Benefits" at bounding box center [61, 295] width 122 height 18
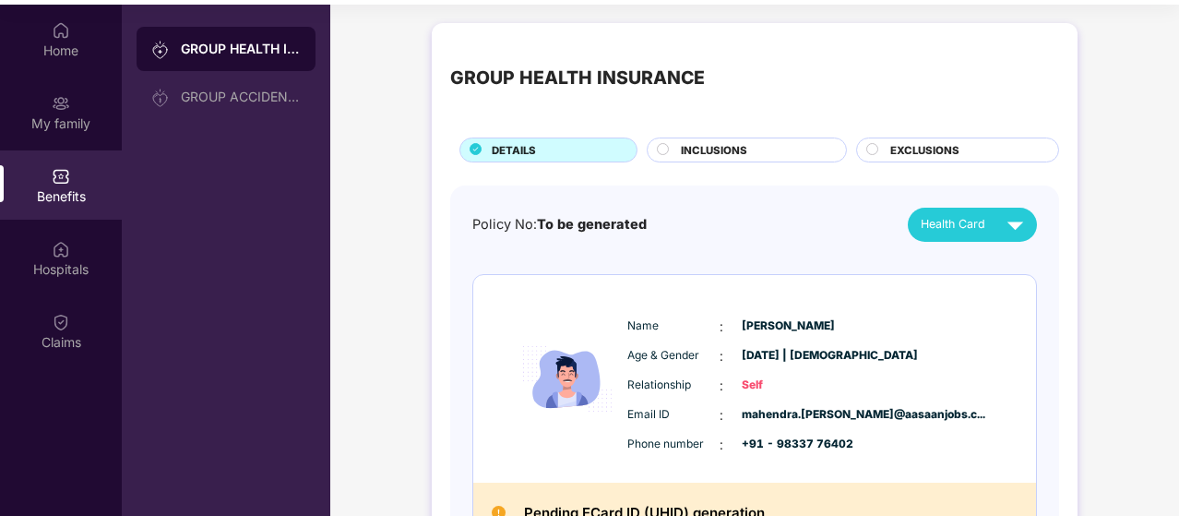
scroll to position [103, 0]
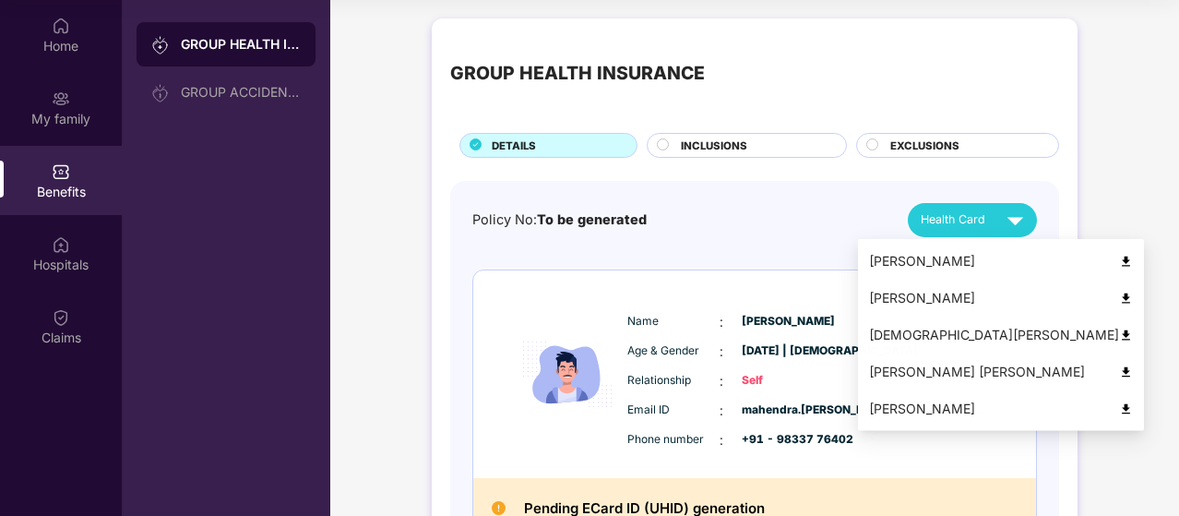
click at [760, 222] on div "Policy No: To be generated Health Card" at bounding box center [754, 220] width 565 height 34
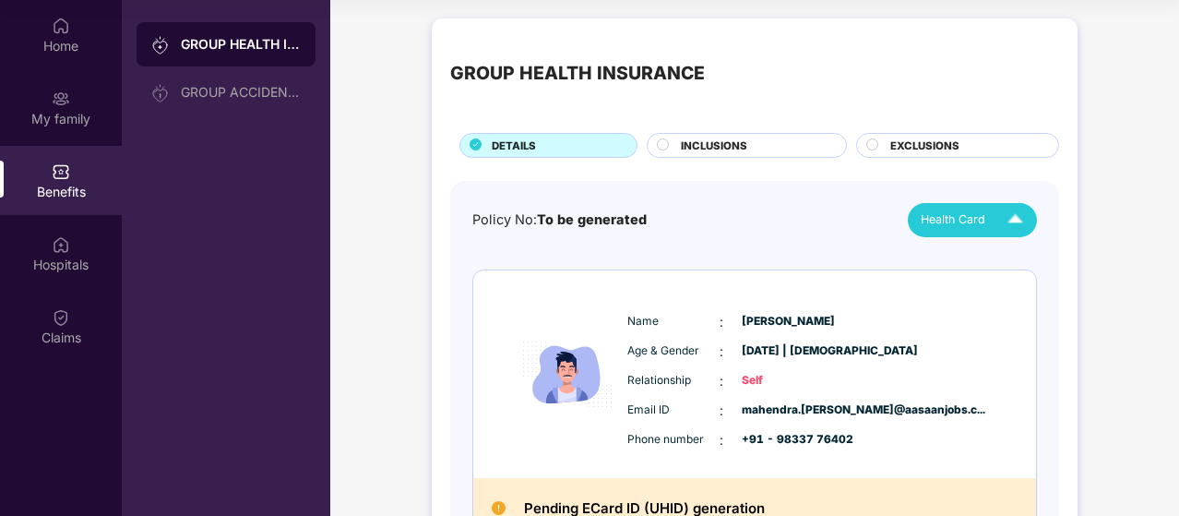
click at [943, 220] on span "Health Card" at bounding box center [953, 219] width 65 height 18
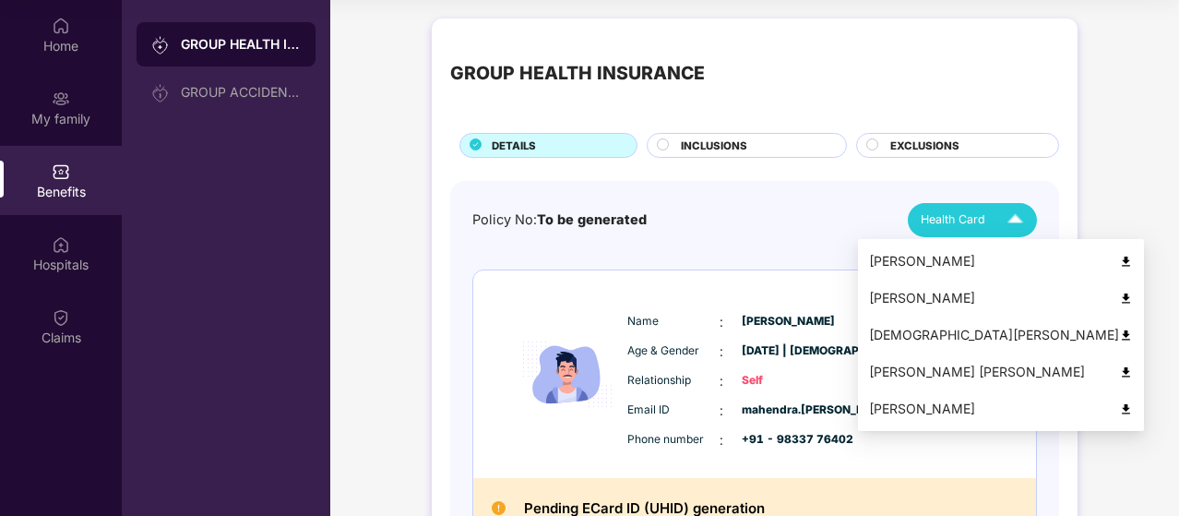
click at [940, 298] on div "[PERSON_NAME]" at bounding box center [1001, 298] width 264 height 20
